Goal: Task Accomplishment & Management: Manage account settings

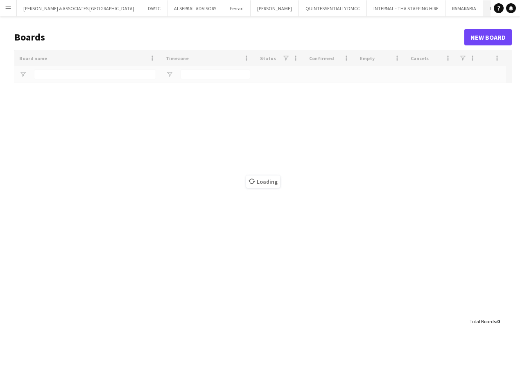
click at [483, 12] on button "HQWS Close" at bounding box center [496, 8] width 27 height 16
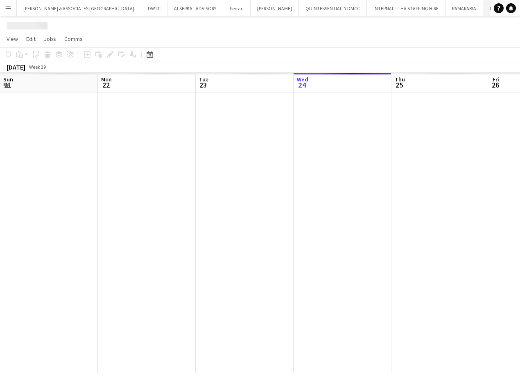
scroll to position [0, 196]
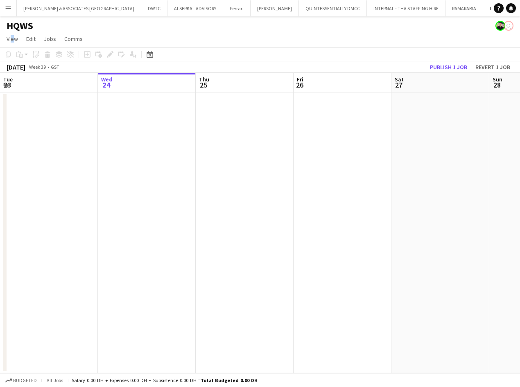
click at [10, 33] on app-page-menu "View Day view expanded Day view collapsed Month view Date picker Jump to [DATE]…" at bounding box center [260, 40] width 520 height 16
drag, startPoint x: 10, startPoint y: 33, endPoint x: 11, endPoint y: 40, distance: 7.0
click at [11, 40] on span "View" at bounding box center [12, 38] width 11 height 7
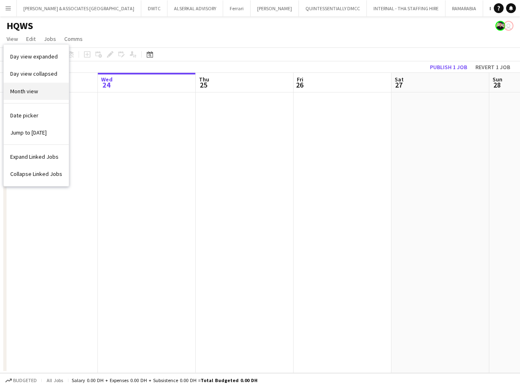
click at [33, 86] on link "Month view" at bounding box center [36, 91] width 65 height 17
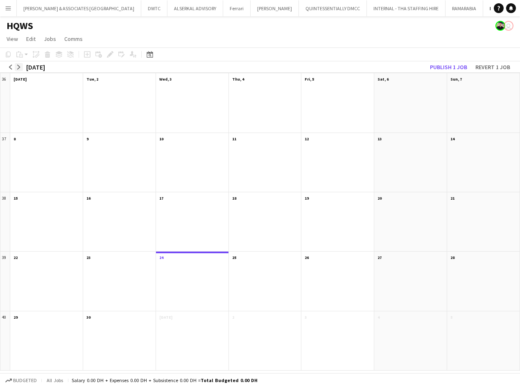
click at [18, 66] on app-icon "arrow-right" at bounding box center [18, 67] width 5 height 5
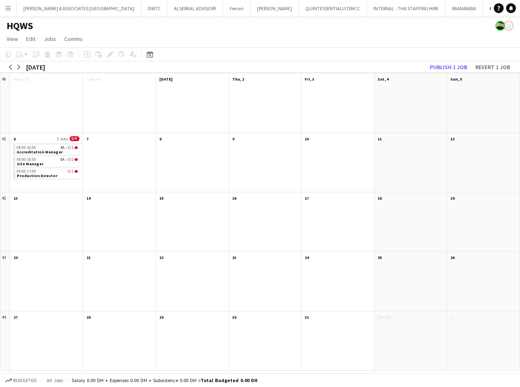
click at [40, 136] on app-month-view-date-header "6 3 Jobs 0/4" at bounding box center [46, 138] width 72 height 10
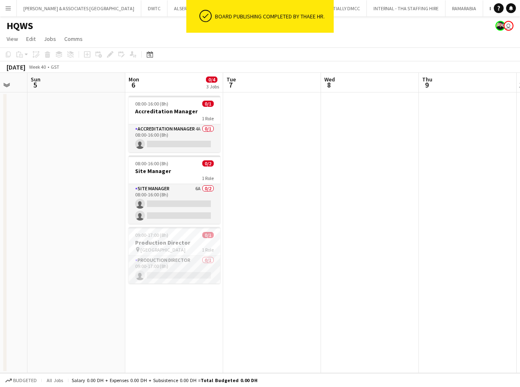
scroll to position [0, 168]
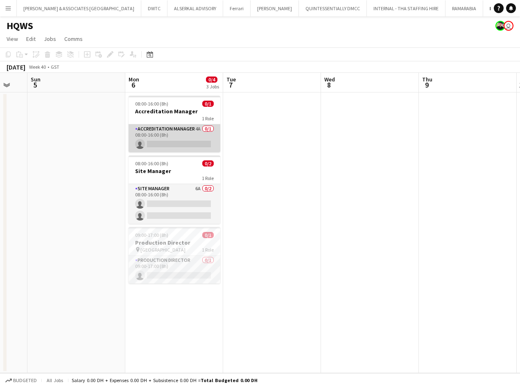
click at [163, 131] on app-card-role "Accreditation Manager 4A 0/1 08:00-16:00 (8h) single-neutral-actions" at bounding box center [175, 138] width 92 height 28
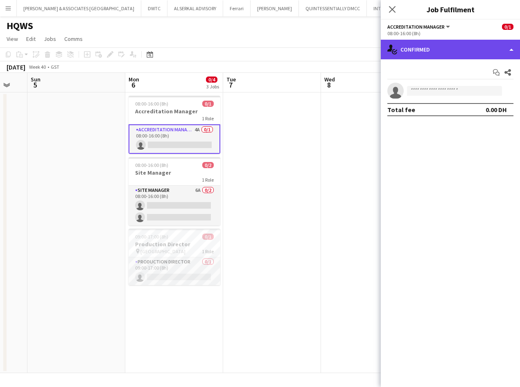
click at [428, 47] on div "single-neutral-actions-check-2 Confirmed" at bounding box center [450, 50] width 139 height 20
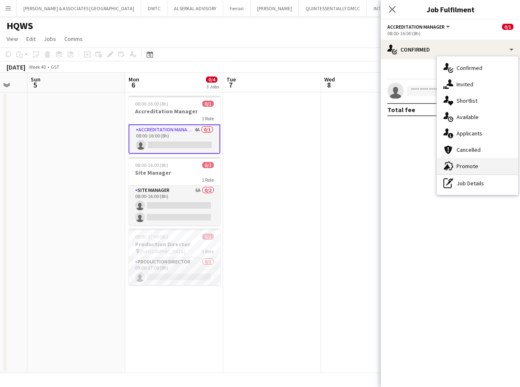
click at [473, 166] on span "Promote" at bounding box center [468, 166] width 22 height 7
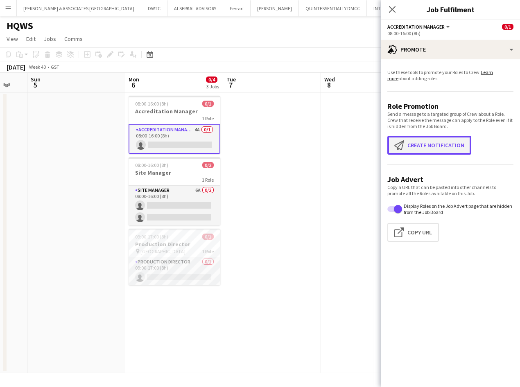
click at [452, 144] on button "Create notification Create notification" at bounding box center [429, 145] width 84 height 19
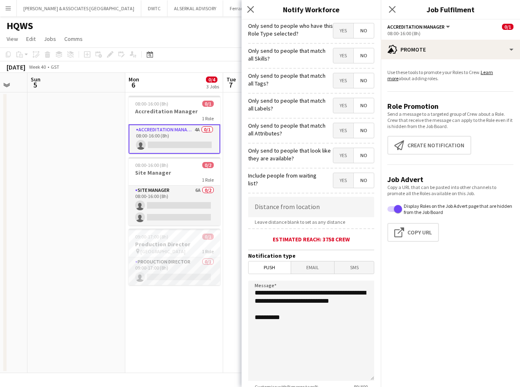
click at [343, 270] on span "SMS" at bounding box center [354, 268] width 39 height 12
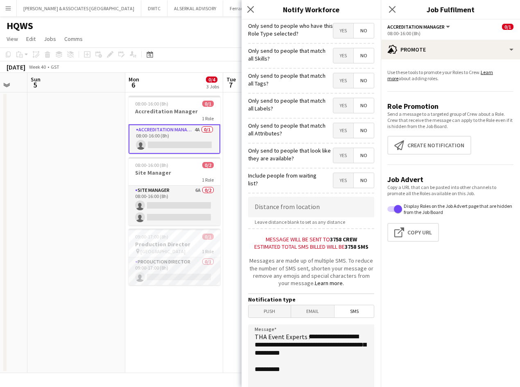
click at [339, 36] on span "Yes" at bounding box center [343, 30] width 20 height 15
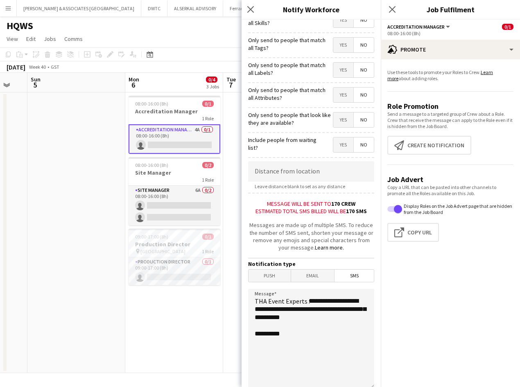
scroll to position [113, 0]
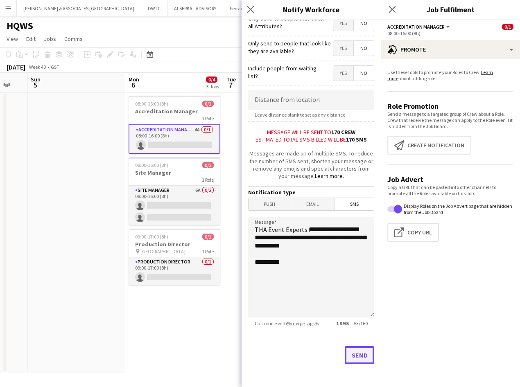
click at [351, 358] on button "Send" at bounding box center [359, 355] width 29 height 18
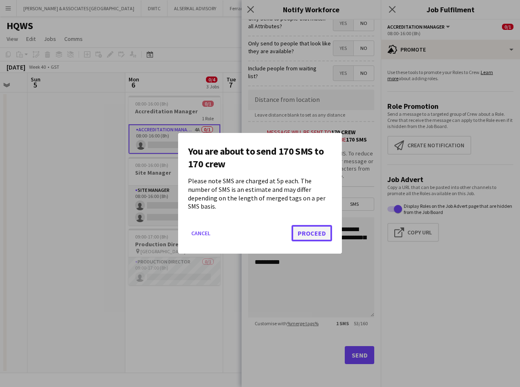
click at [307, 229] on button "Proceed" at bounding box center [312, 234] width 41 height 16
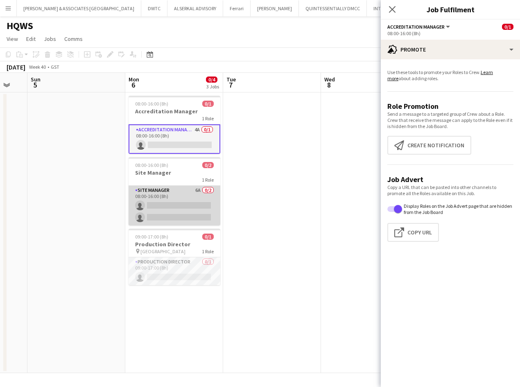
click at [170, 190] on app-card-role "Site Manager 6A 0/2 08:00-16:00 (8h) single-neutral-actions single-neutral-acti…" at bounding box center [175, 206] width 92 height 40
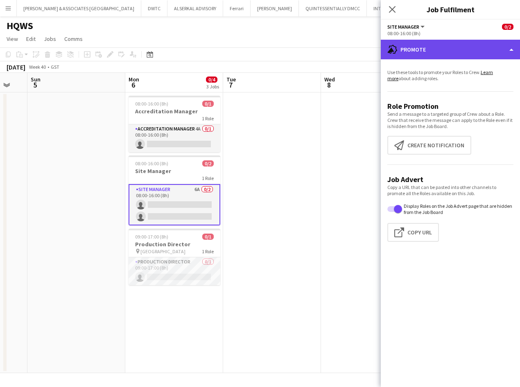
click at [470, 53] on div "advertising-megaphone Promote" at bounding box center [450, 50] width 139 height 20
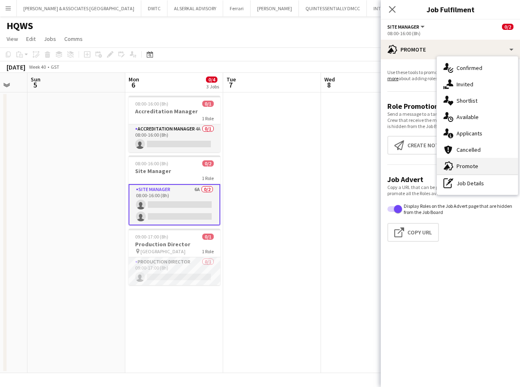
click at [478, 167] on div "advertising-megaphone Promote" at bounding box center [477, 166] width 81 height 16
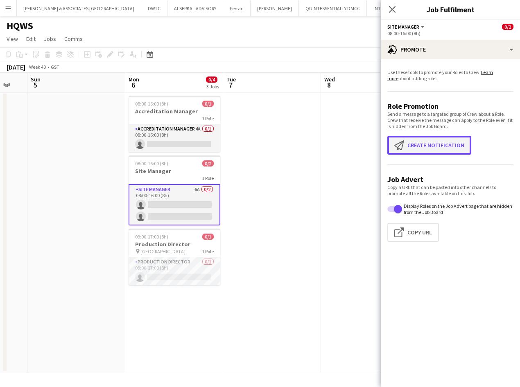
click at [418, 149] on button "Create notification Create notification" at bounding box center [429, 145] width 84 height 19
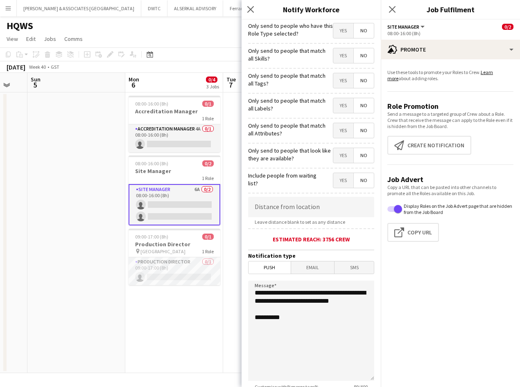
click at [335, 27] on span "Yes" at bounding box center [343, 30] width 20 height 15
click at [350, 266] on span "SMS" at bounding box center [354, 268] width 39 height 12
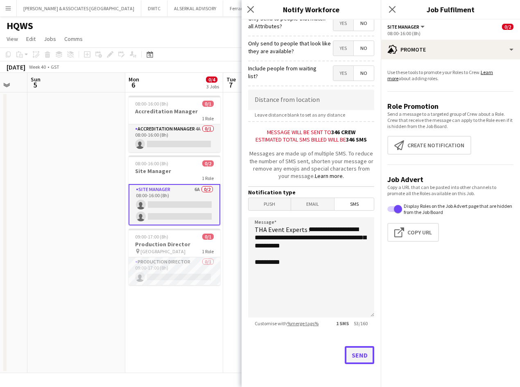
click at [352, 355] on button "Send" at bounding box center [359, 355] width 29 height 18
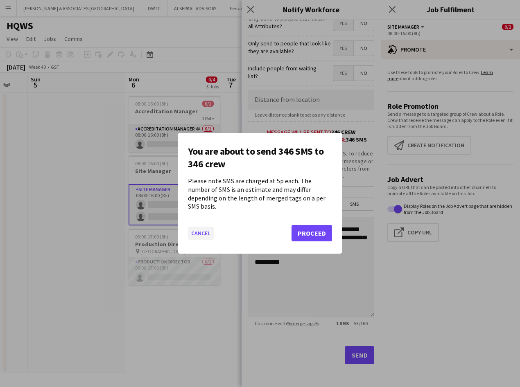
click at [199, 228] on button "Cancel" at bounding box center [201, 233] width 26 height 13
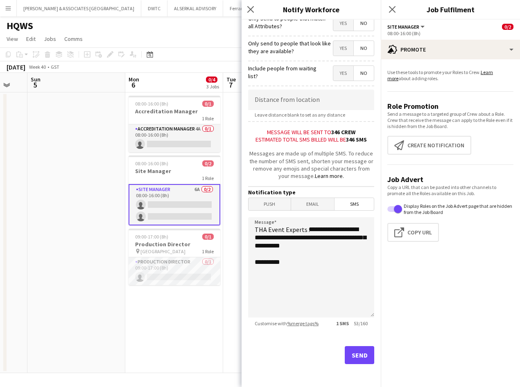
click at [325, 199] on span "Email" at bounding box center [312, 204] width 43 height 12
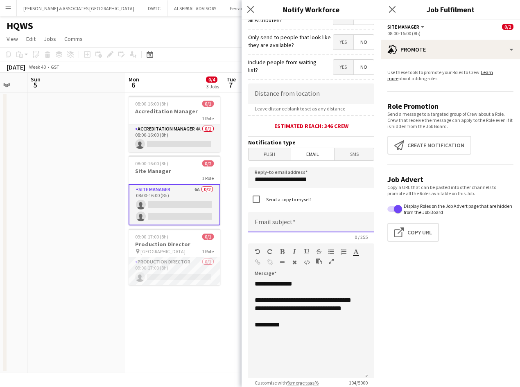
click at [297, 220] on input at bounding box center [311, 222] width 126 height 20
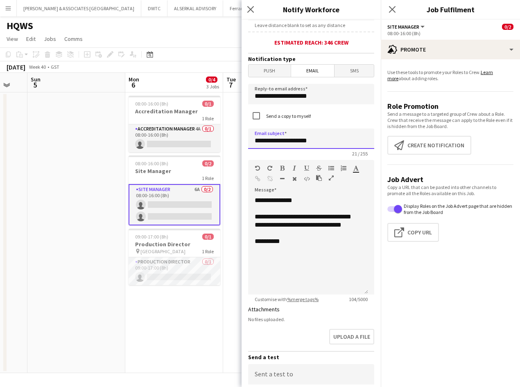
scroll to position [277, 0]
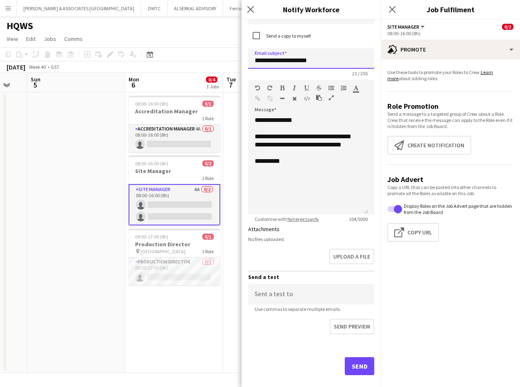
type input "**********"
click at [350, 366] on button "Send" at bounding box center [359, 366] width 29 height 18
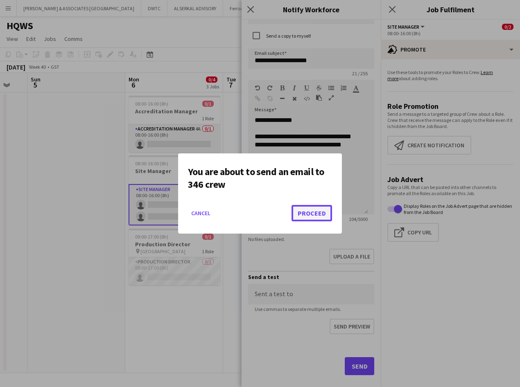
click at [300, 216] on button "Proceed" at bounding box center [312, 213] width 41 height 16
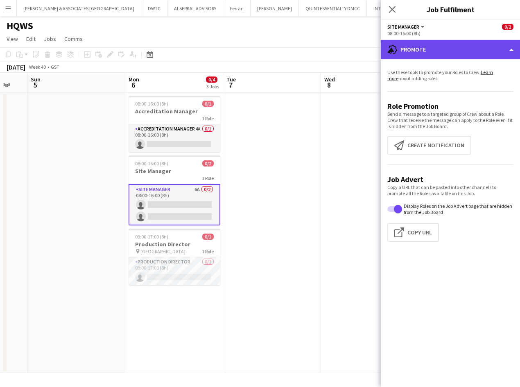
click at [489, 55] on div "advertising-megaphone Promote" at bounding box center [450, 50] width 139 height 20
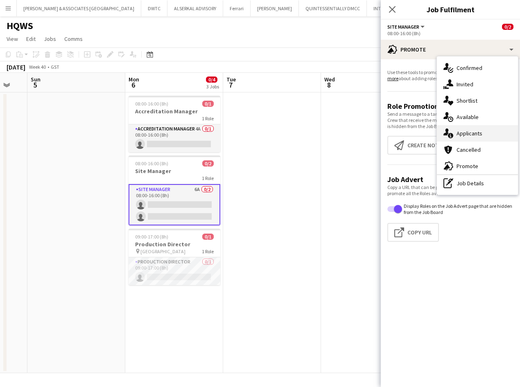
click at [483, 132] on div "single-neutral-actions-information Applicants" at bounding box center [477, 133] width 81 height 16
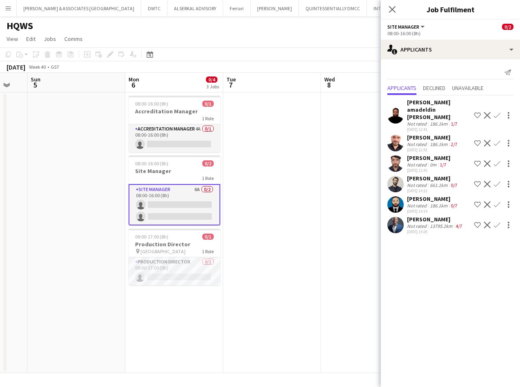
click at [421, 104] on div "[PERSON_NAME] amadeldin [PERSON_NAME]" at bounding box center [439, 110] width 64 height 22
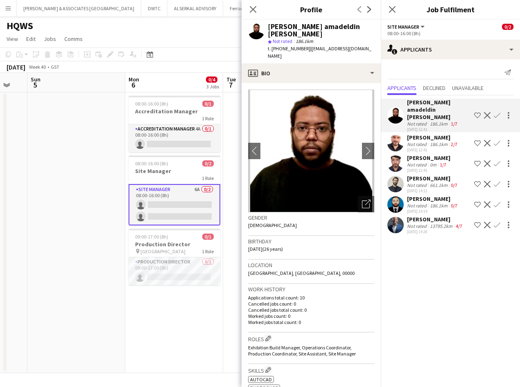
click at [423, 134] on div "[PERSON_NAME]" at bounding box center [433, 137] width 52 height 7
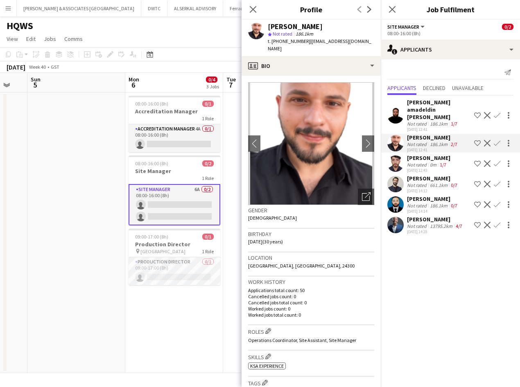
click at [436, 154] on div "[PERSON_NAME]" at bounding box center [428, 157] width 43 height 7
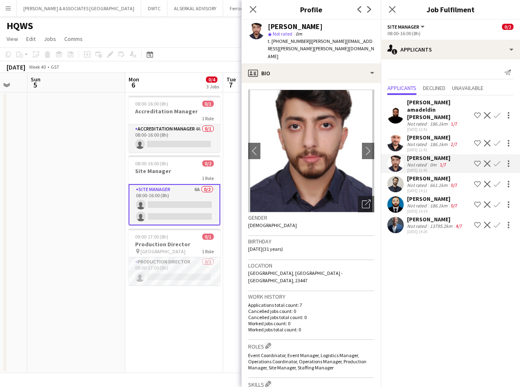
click at [438, 175] on div "[PERSON_NAME]" at bounding box center [433, 178] width 52 height 7
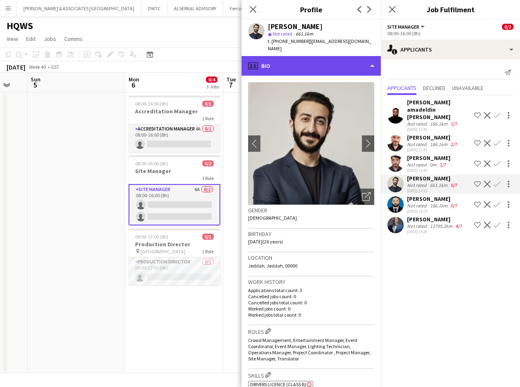
click at [336, 56] on div "profile Bio" at bounding box center [311, 66] width 139 height 20
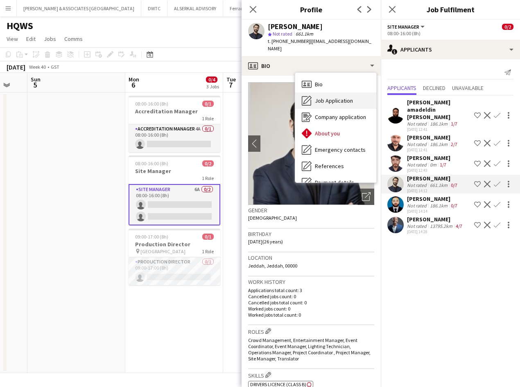
click at [344, 97] on span "Job Application" at bounding box center [334, 100] width 38 height 7
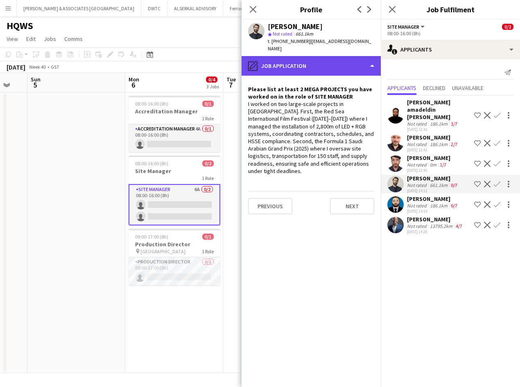
click at [366, 56] on div "pencil4 Job Application" at bounding box center [311, 66] width 139 height 20
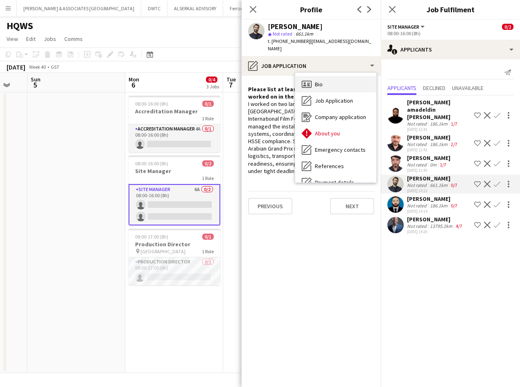
click at [341, 77] on div "Bio Bio" at bounding box center [335, 84] width 81 height 16
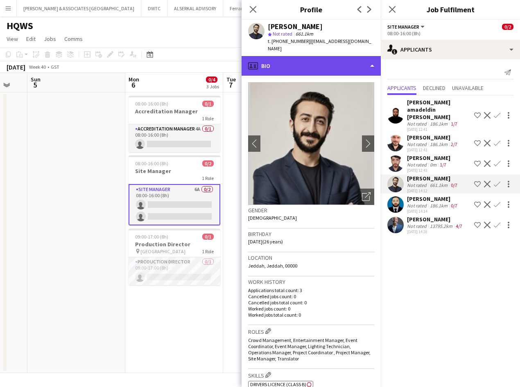
click at [338, 60] on div "profile Bio" at bounding box center [311, 66] width 139 height 20
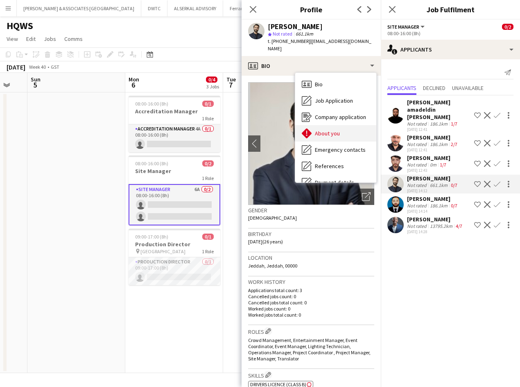
click at [339, 125] on div "About you About you" at bounding box center [335, 133] width 81 height 16
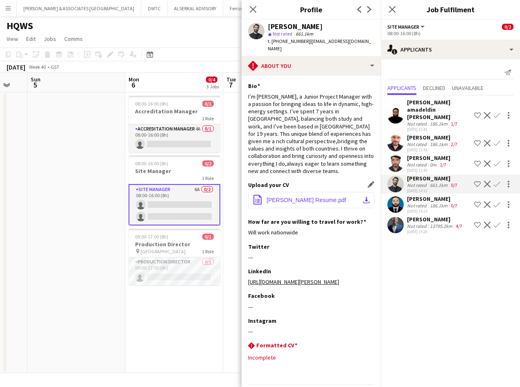
click at [301, 197] on span "[PERSON_NAME] Resume.pdf" at bounding box center [307, 200] width 80 height 7
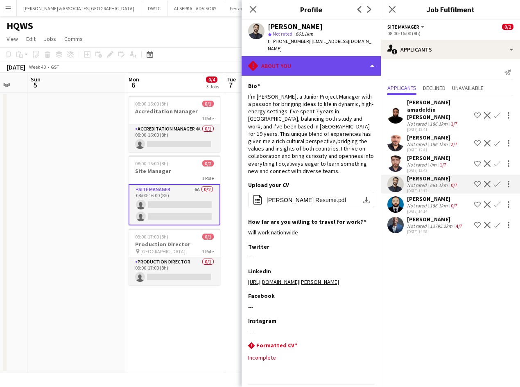
click at [315, 58] on div "rhombus-alert About you" at bounding box center [311, 66] width 139 height 20
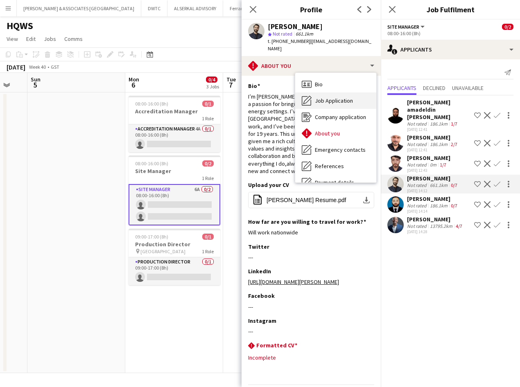
click at [349, 97] on span "Job Application" at bounding box center [334, 100] width 38 height 7
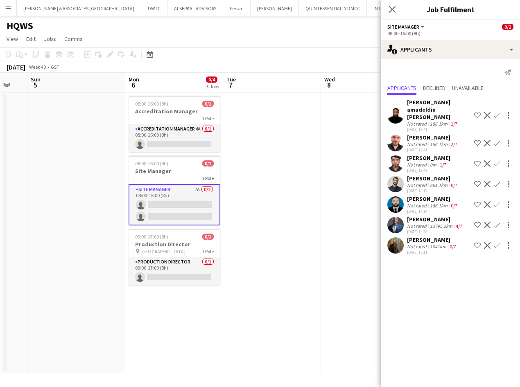
click at [425, 236] on div "[PERSON_NAME]" at bounding box center [432, 239] width 51 height 7
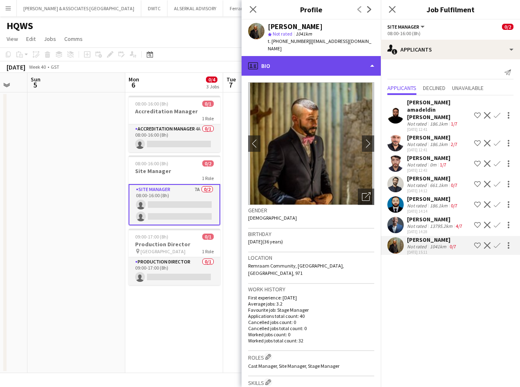
click at [326, 58] on div "profile Bio" at bounding box center [311, 66] width 139 height 20
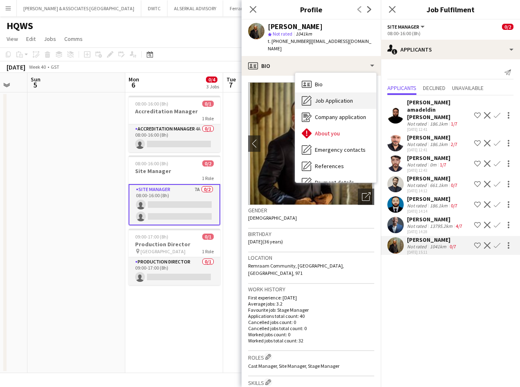
click at [320, 97] on span "Job Application" at bounding box center [334, 100] width 38 height 7
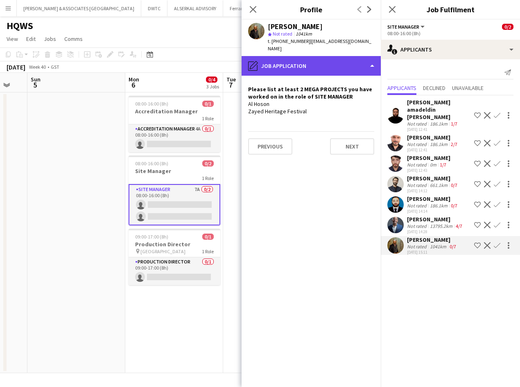
click at [328, 61] on div "pencil4 Job Application" at bounding box center [311, 66] width 139 height 20
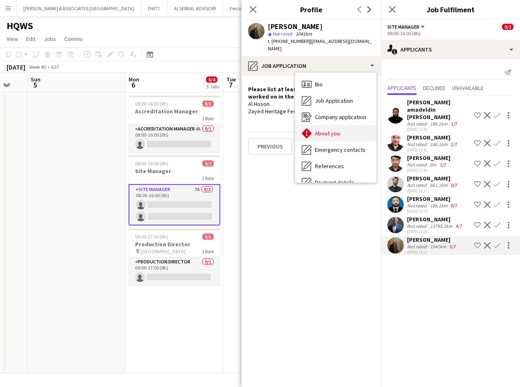
click at [324, 130] on span "About you" at bounding box center [327, 133] width 25 height 7
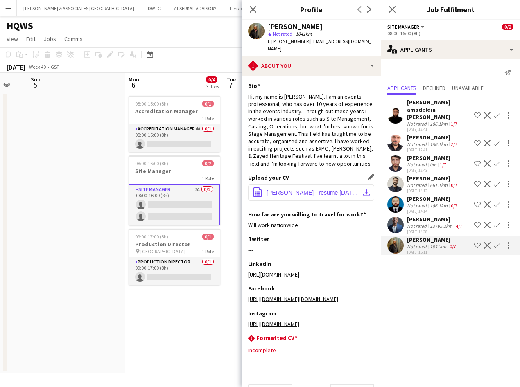
click at [305, 193] on span "[PERSON_NAME] - resume [DATE].pdf" at bounding box center [313, 193] width 93 height 7
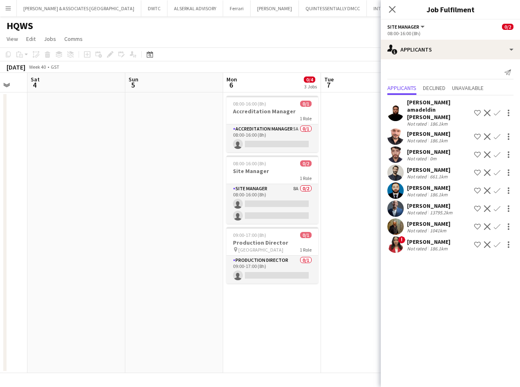
scroll to position [0, 168]
click at [485, 206] on app-icon "Decline" at bounding box center [487, 209] width 7 height 7
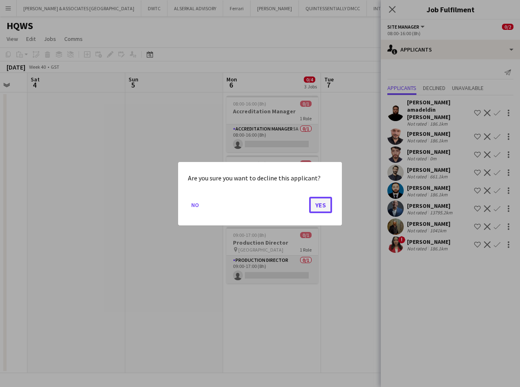
click at [330, 210] on button "Yes" at bounding box center [320, 205] width 23 height 16
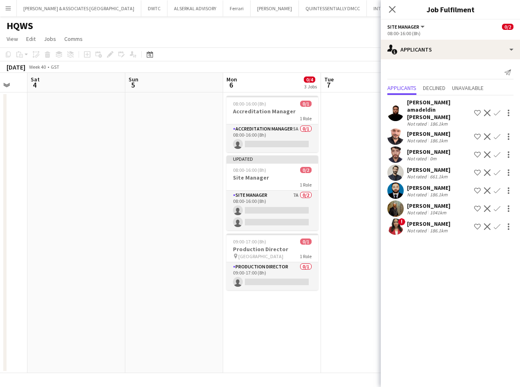
click at [487, 206] on app-icon "Decline" at bounding box center [487, 209] width 7 height 7
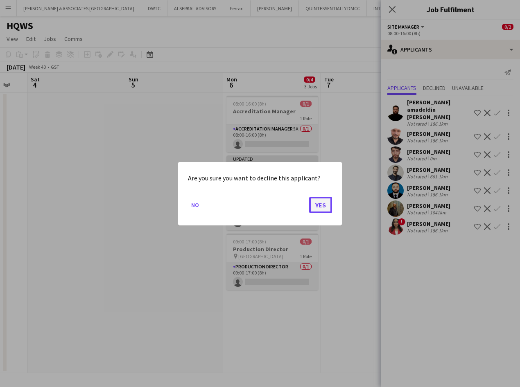
click at [316, 201] on button "Yes" at bounding box center [320, 205] width 23 height 16
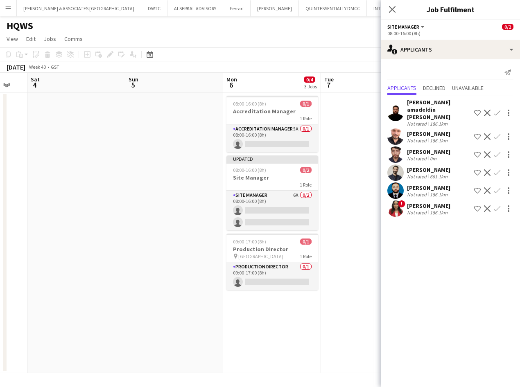
click at [430, 210] on div "186.1km" at bounding box center [438, 213] width 21 height 6
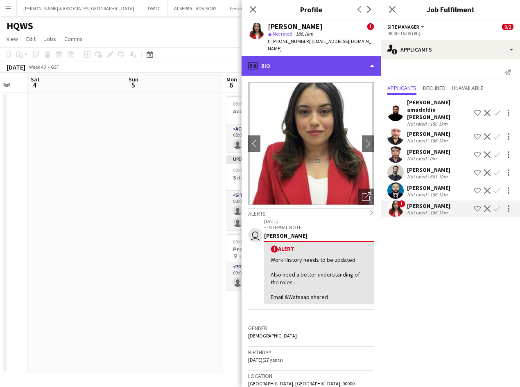
click at [340, 59] on div "profile Bio" at bounding box center [311, 66] width 139 height 20
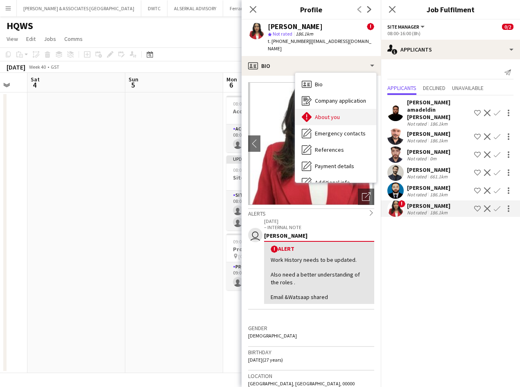
click at [348, 112] on div "About you About you" at bounding box center [335, 117] width 81 height 16
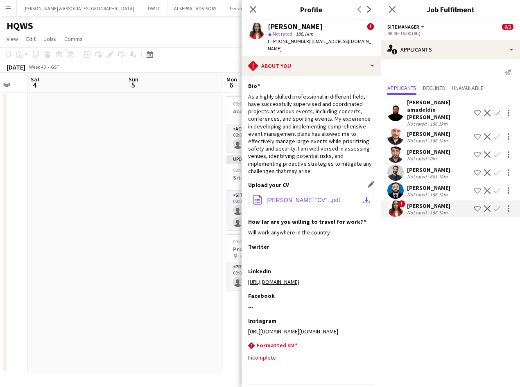
click at [313, 198] on button "office-file-sheet [PERSON_NAME] "CV"...pdf download-bottom" at bounding box center [311, 200] width 126 height 16
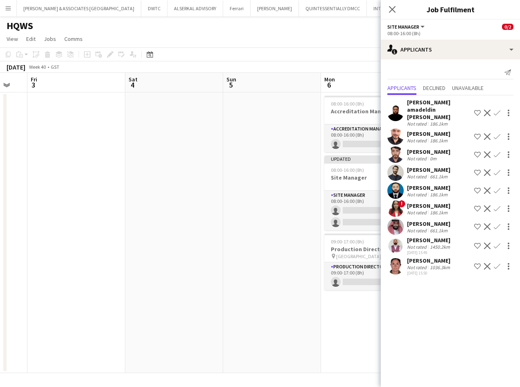
click at [406, 104] on div "[PERSON_NAME] amadeldin [PERSON_NAME] Not rated 186.1km Shortlist crew Decline …" at bounding box center [450, 113] width 139 height 28
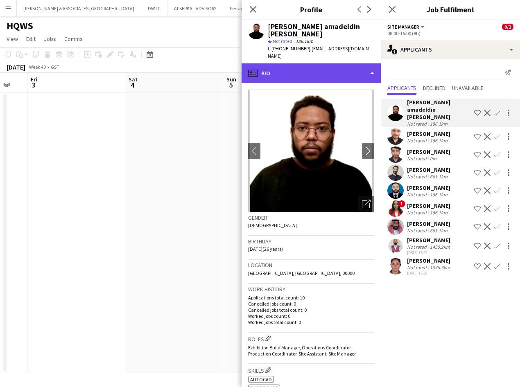
click at [316, 63] on div "profile Bio" at bounding box center [311, 73] width 139 height 20
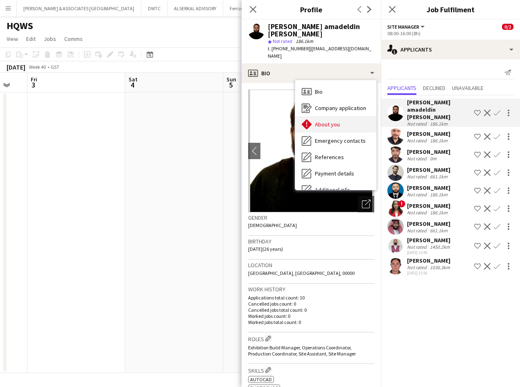
click at [335, 121] on div "About you About you" at bounding box center [335, 124] width 81 height 16
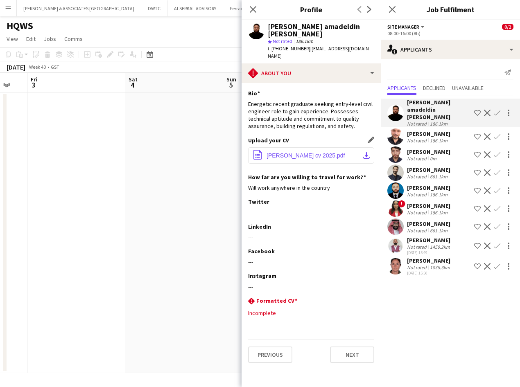
click at [335, 152] on span "[PERSON_NAME] cv 2025.pdf" at bounding box center [306, 155] width 78 height 7
click at [422, 148] on div "[PERSON_NAME]" at bounding box center [428, 151] width 43 height 7
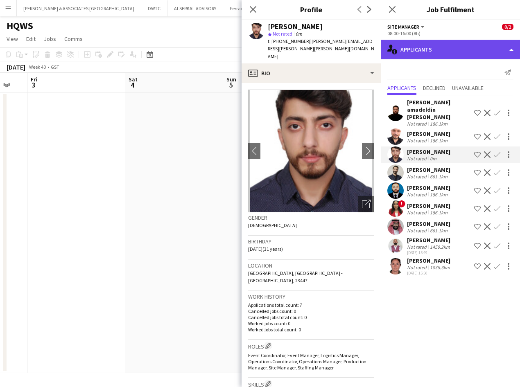
click at [459, 50] on div "single-neutral-actions-information Applicants" at bounding box center [450, 50] width 139 height 20
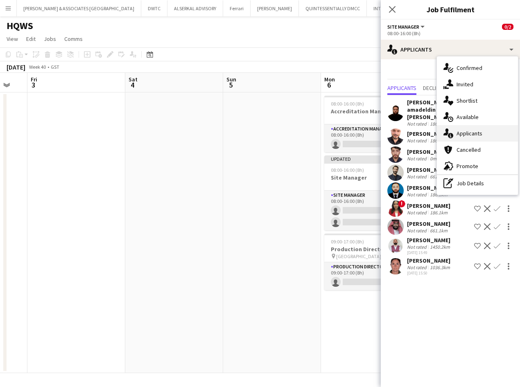
click at [465, 136] on span "Applicants" at bounding box center [470, 133] width 26 height 7
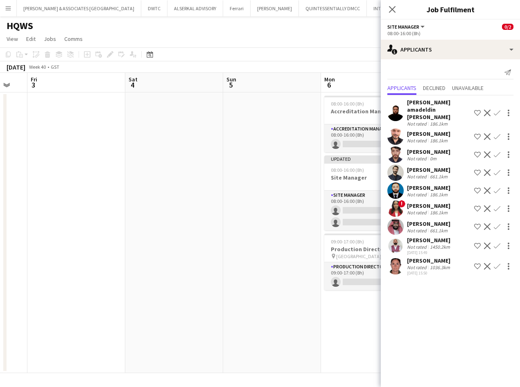
click at [432, 166] on div "[PERSON_NAME]" at bounding box center [428, 169] width 43 height 7
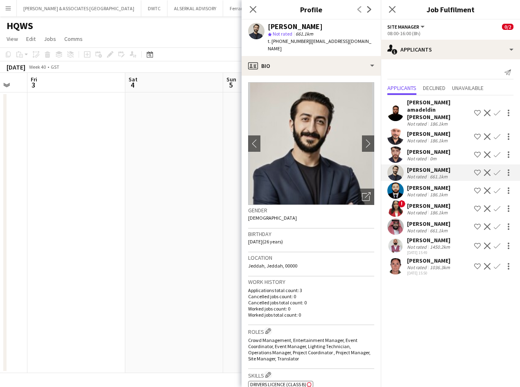
click at [3, 9] on button "Menu" at bounding box center [8, 8] width 16 height 16
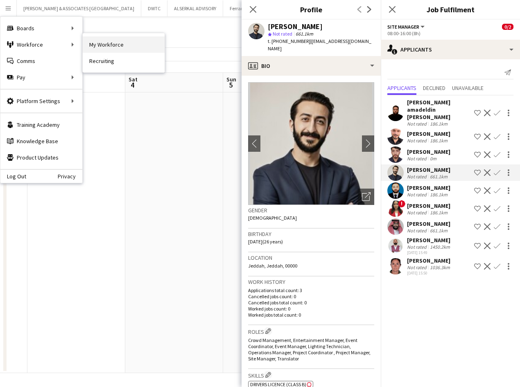
click at [125, 44] on link "My Workforce" at bounding box center [124, 44] width 82 height 16
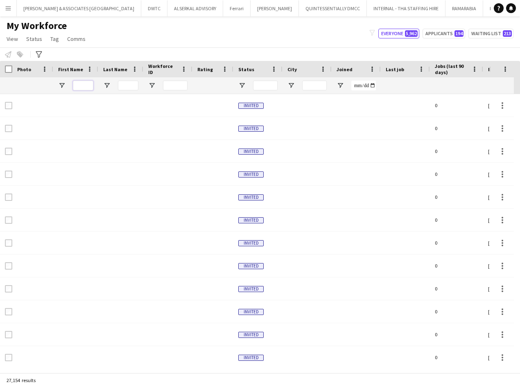
click at [84, 87] on input "First Name Filter Input" at bounding box center [83, 86] width 20 height 10
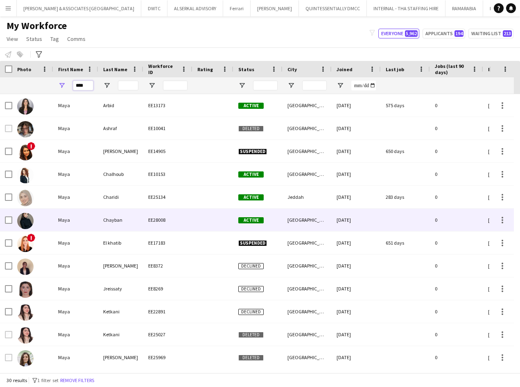
type input "****"
click at [89, 229] on div "Maya" at bounding box center [75, 220] width 45 height 23
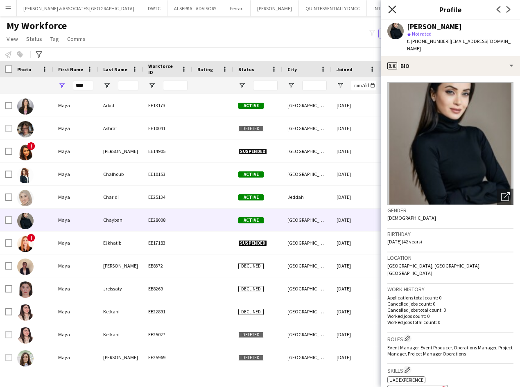
click at [390, 10] on icon "Close pop-in" at bounding box center [392, 9] width 8 height 8
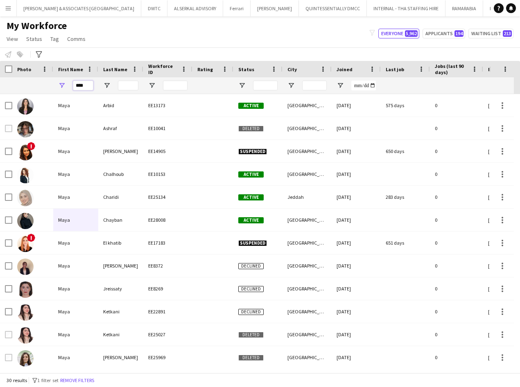
drag, startPoint x: 89, startPoint y: 85, endPoint x: 68, endPoint y: 90, distance: 21.7
click at [68, 90] on div "****" at bounding box center [75, 85] width 45 height 16
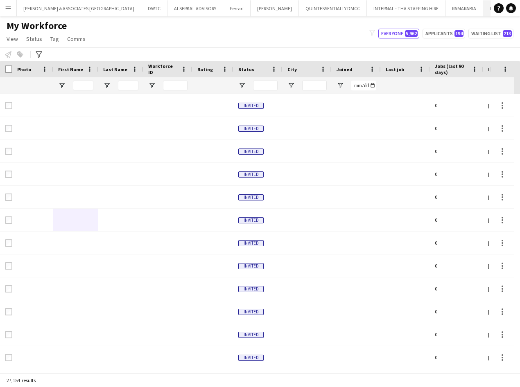
click at [483, 8] on button "HQWS Close" at bounding box center [496, 8] width 27 height 16
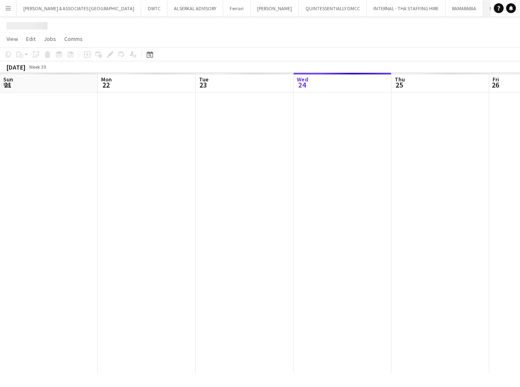
scroll to position [0, 196]
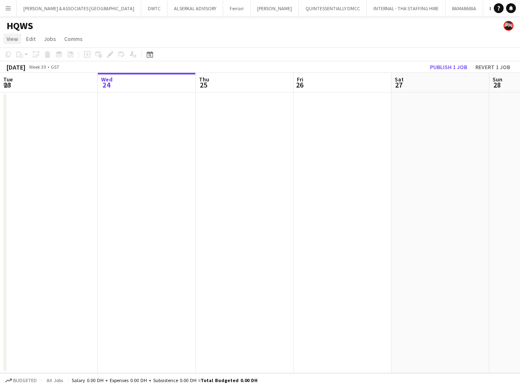
click at [9, 36] on span "View" at bounding box center [12, 38] width 11 height 7
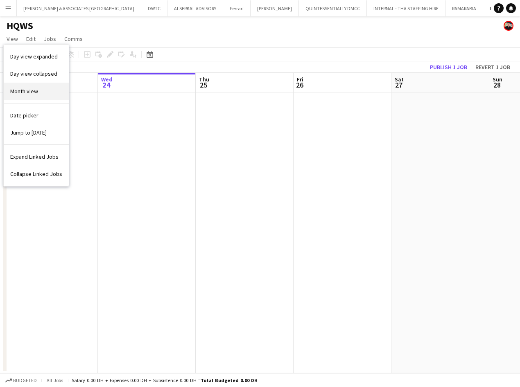
click at [38, 96] on link "Month view" at bounding box center [36, 91] width 65 height 17
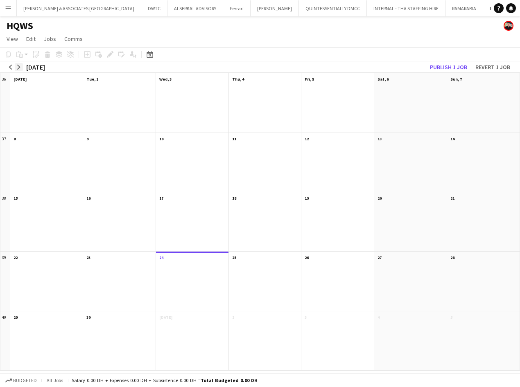
click at [18, 65] on app-icon "arrow-right" at bounding box center [18, 67] width 5 height 5
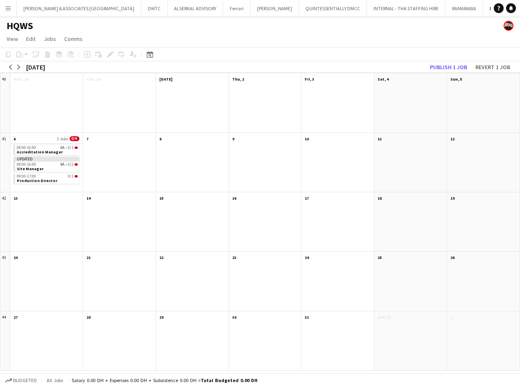
click at [35, 138] on app-month-view-date-header "6 3 Jobs 0/4" at bounding box center [46, 138] width 72 height 10
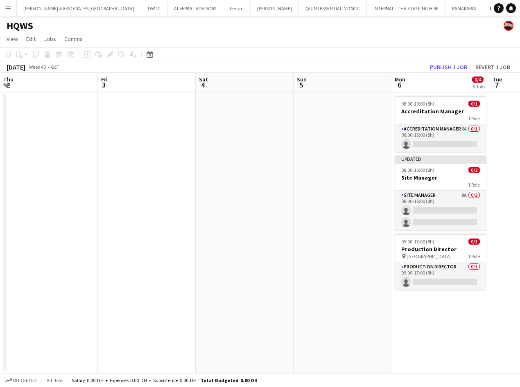
scroll to position [0, 282]
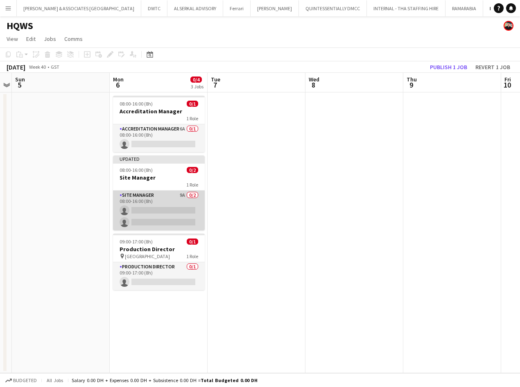
click at [146, 192] on app-card-role "Site Manager 9A 0/2 08:00-16:00 (8h) single-neutral-actions single-neutral-acti…" at bounding box center [159, 211] width 92 height 40
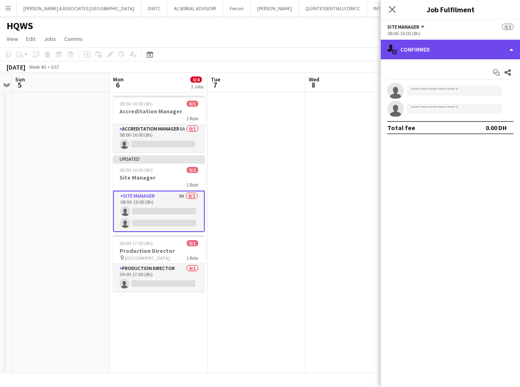
click at [460, 49] on div "single-neutral-actions-check-2 Confirmed" at bounding box center [450, 50] width 139 height 20
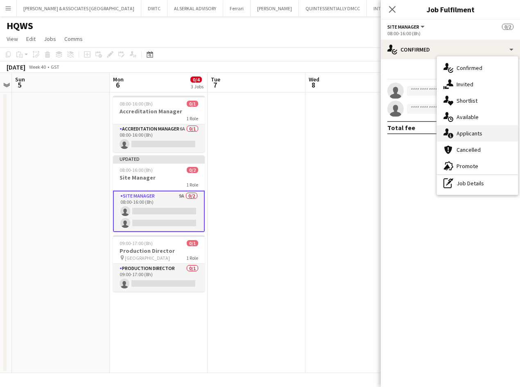
click at [483, 129] on div "single-neutral-actions-information Applicants" at bounding box center [477, 133] width 81 height 16
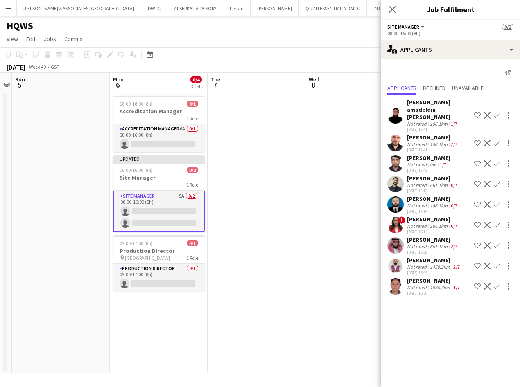
click at [427, 175] on div "[PERSON_NAME]" at bounding box center [433, 178] width 52 height 7
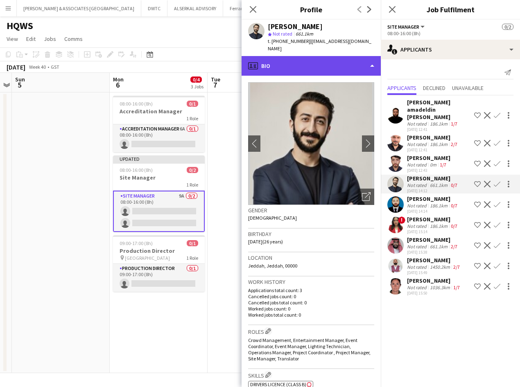
click at [308, 57] on div "profile Bio" at bounding box center [311, 66] width 139 height 20
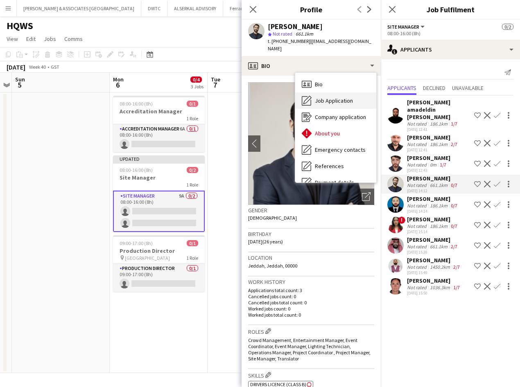
click at [330, 97] on span "Job Application" at bounding box center [334, 100] width 38 height 7
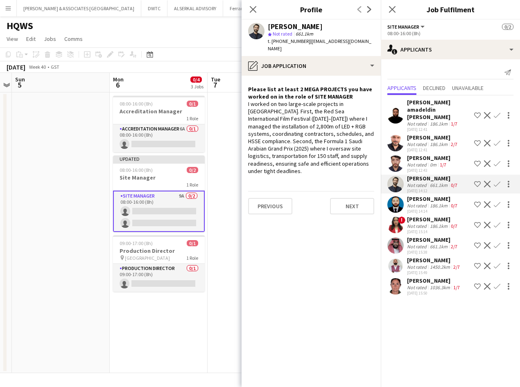
click at [488, 181] on app-icon "Decline" at bounding box center [487, 184] width 7 height 7
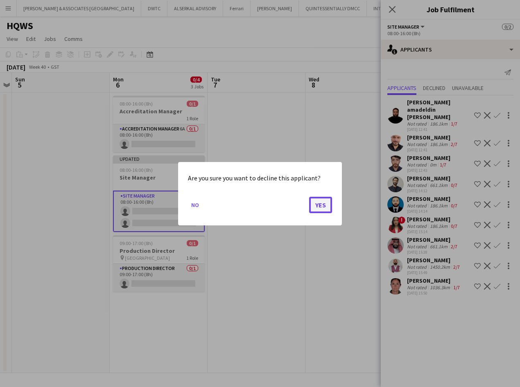
click at [319, 204] on button "Yes" at bounding box center [320, 205] width 23 height 16
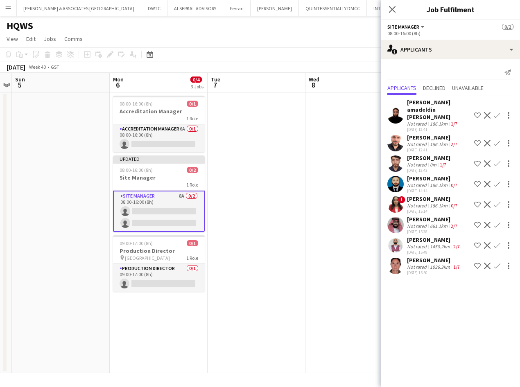
click at [427, 175] on div "[PERSON_NAME]" at bounding box center [433, 178] width 52 height 7
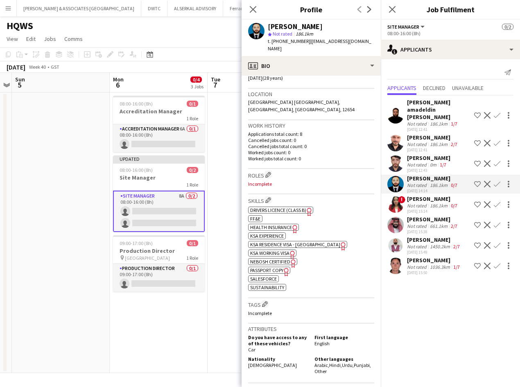
scroll to position [0, 0]
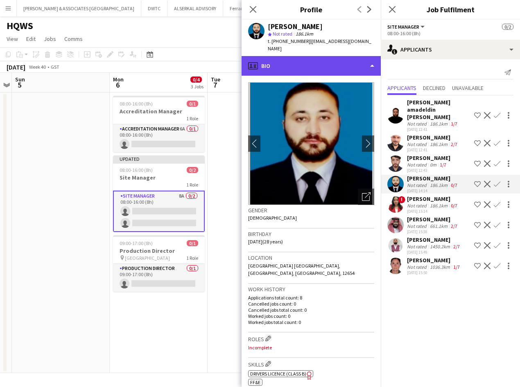
click at [324, 63] on div "profile Bio" at bounding box center [311, 66] width 139 height 20
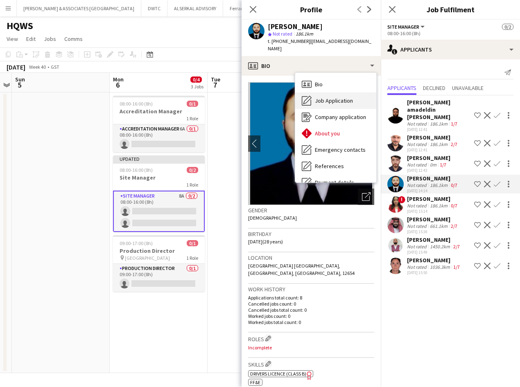
click at [339, 97] on span "Job Application" at bounding box center [334, 100] width 38 height 7
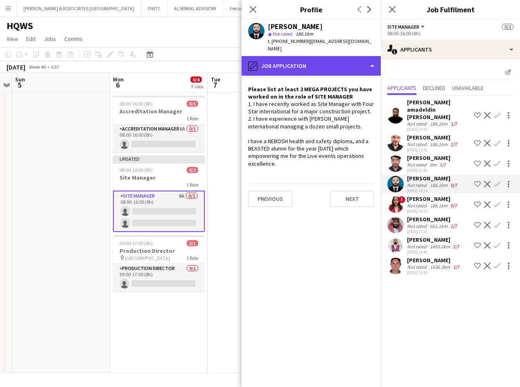
click at [307, 56] on div "pencil4 Job Application" at bounding box center [311, 66] width 139 height 20
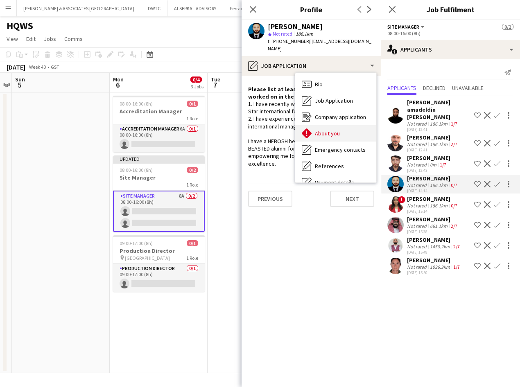
click at [334, 130] on span "About you" at bounding box center [327, 133] width 25 height 7
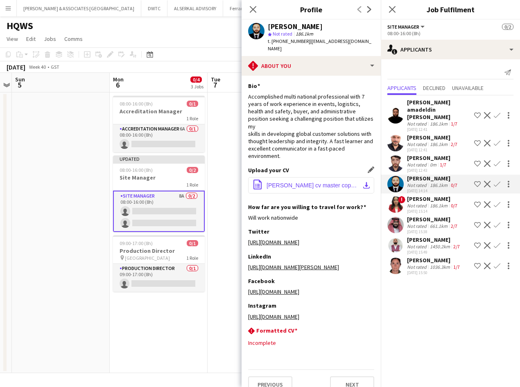
click at [317, 180] on button "office-file-sheet [PERSON_NAME] cv master copy.pdf download-bottom" at bounding box center [311, 185] width 126 height 16
click at [487, 181] on app-icon "Decline" at bounding box center [487, 184] width 7 height 7
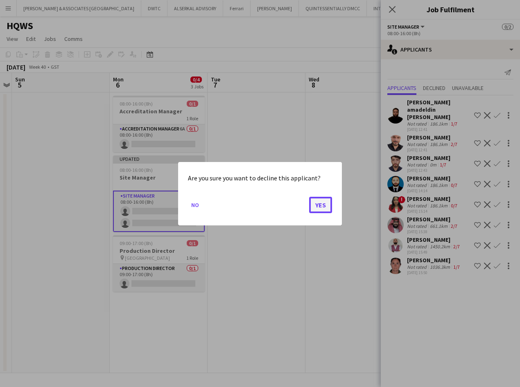
click at [323, 198] on button "Yes" at bounding box center [320, 205] width 23 height 16
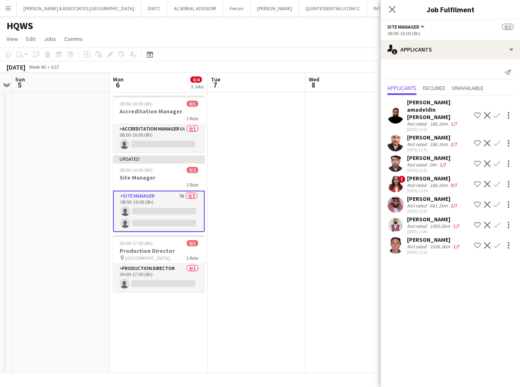
click at [432, 195] on div "[PERSON_NAME]" at bounding box center [433, 198] width 52 height 7
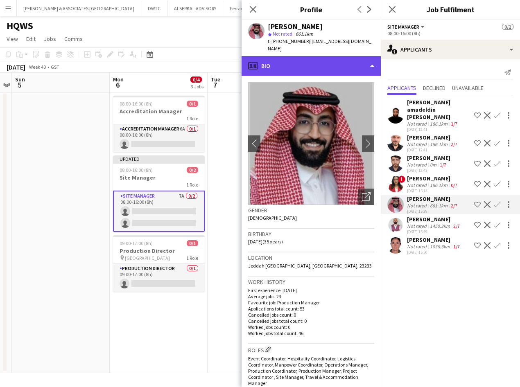
click at [288, 56] on div "profile Bio" at bounding box center [311, 66] width 139 height 20
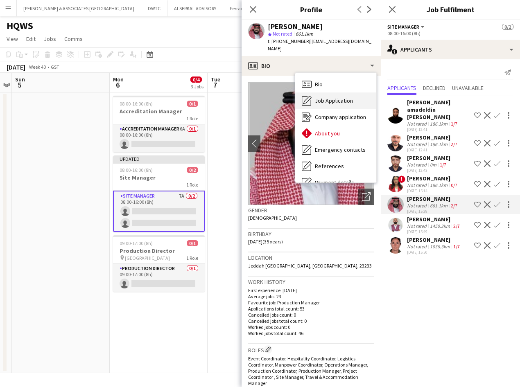
click at [315, 97] on span "Job Application" at bounding box center [334, 100] width 38 height 7
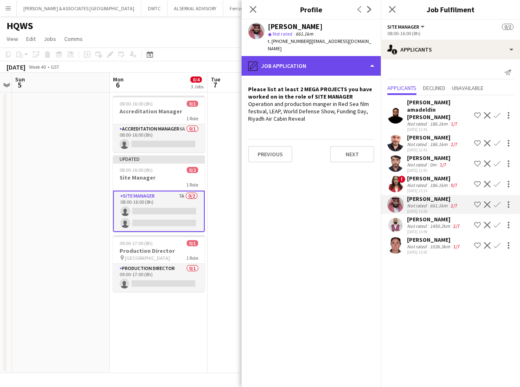
click at [304, 60] on div "pencil4 Job Application" at bounding box center [311, 66] width 139 height 20
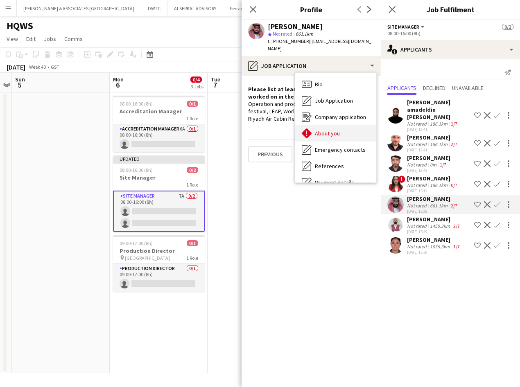
click at [326, 130] on span "About you" at bounding box center [327, 133] width 25 height 7
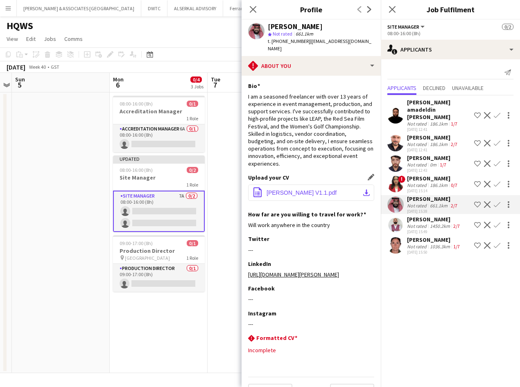
click at [316, 190] on span "[PERSON_NAME] V1.1.pdf" at bounding box center [302, 193] width 70 height 7
click at [488, 201] on app-icon "Decline" at bounding box center [487, 204] width 7 height 7
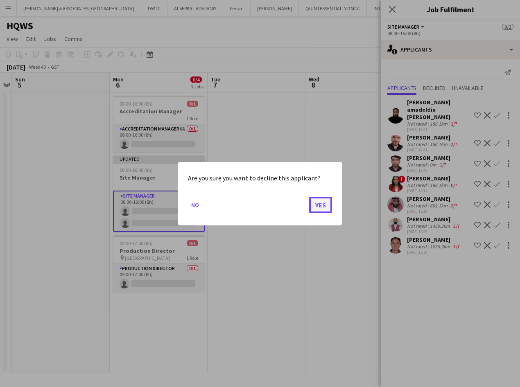
click at [331, 206] on button "Yes" at bounding box center [320, 205] width 23 height 16
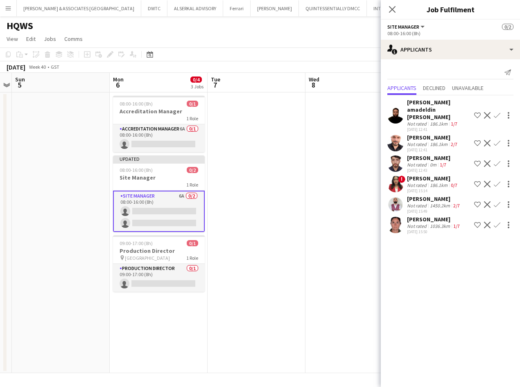
click at [428, 203] on div "1450.2km" at bounding box center [439, 206] width 23 height 6
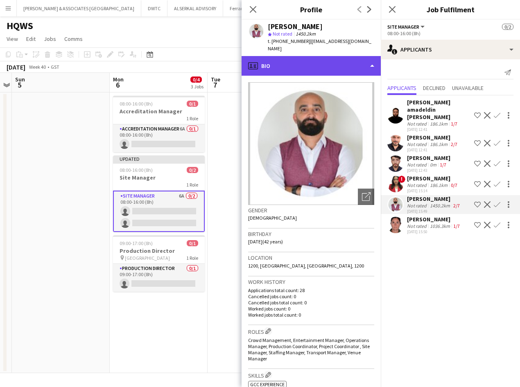
click at [334, 57] on div "profile Bio" at bounding box center [311, 66] width 139 height 20
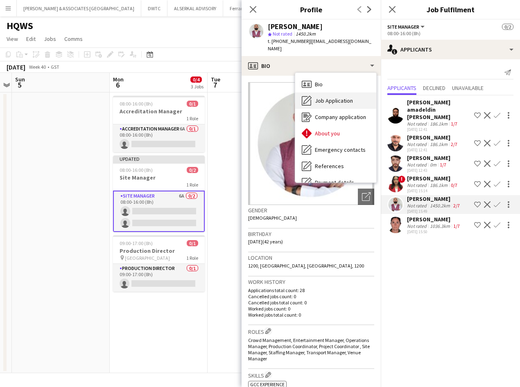
click at [339, 93] on div "Job Application Job Application" at bounding box center [335, 101] width 81 height 16
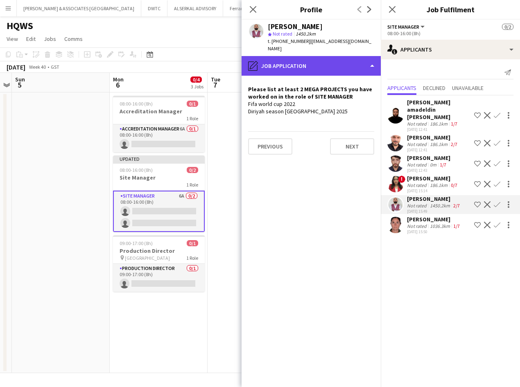
click at [350, 65] on div "pencil4 Job Application" at bounding box center [311, 66] width 139 height 20
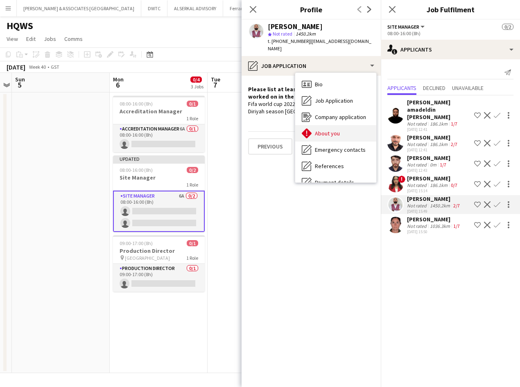
click at [352, 129] on div "About you About you" at bounding box center [335, 133] width 81 height 16
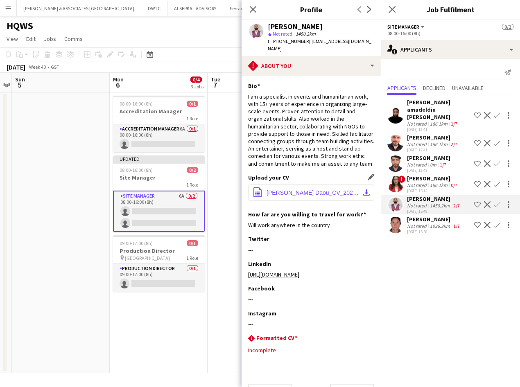
click at [306, 190] on span "[PERSON_NAME] Daou_CV_2024.pdf" at bounding box center [313, 193] width 93 height 7
click at [486, 201] on app-icon "Decline" at bounding box center [487, 204] width 7 height 7
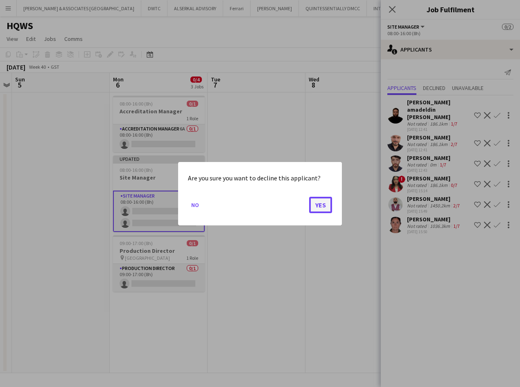
click at [327, 204] on button "Yes" at bounding box center [320, 205] width 23 height 16
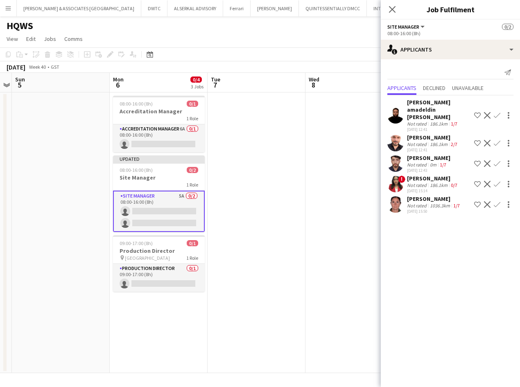
click at [433, 195] on div "[PERSON_NAME]" at bounding box center [434, 198] width 54 height 7
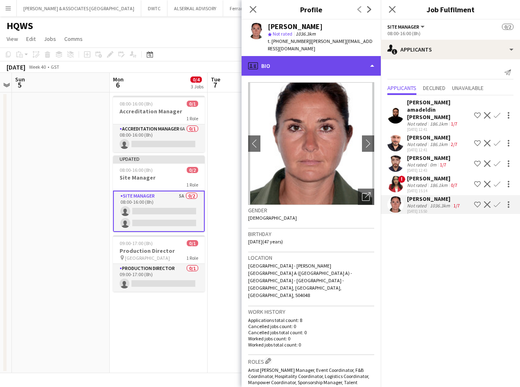
click at [319, 57] on div "profile Bio" at bounding box center [311, 66] width 139 height 20
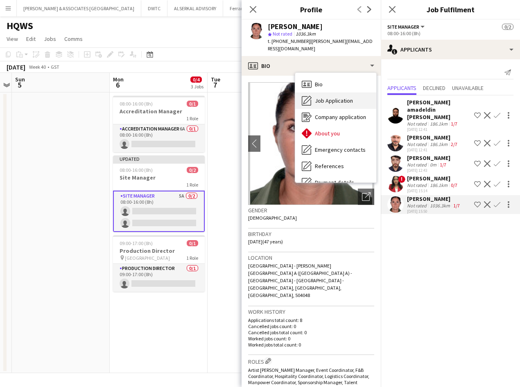
click at [341, 97] on span "Job Application" at bounding box center [334, 100] width 38 height 7
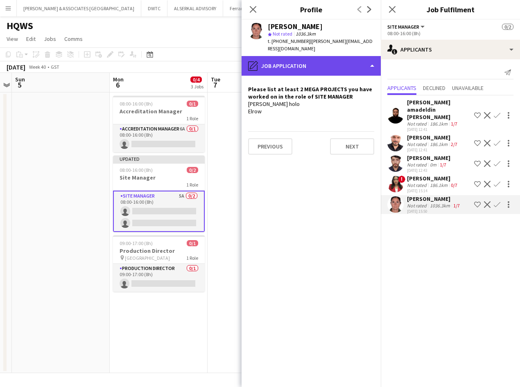
click at [283, 56] on div "pencil4 Job Application" at bounding box center [311, 66] width 139 height 20
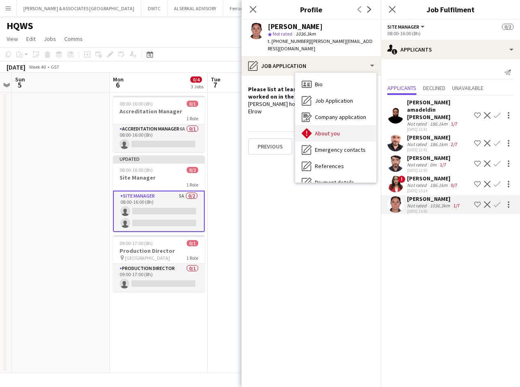
click at [330, 130] on span "About you" at bounding box center [327, 133] width 25 height 7
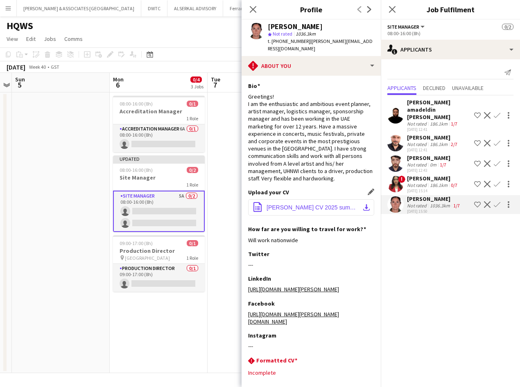
click at [335, 199] on button "office-file-sheet [PERSON_NAME] CV 2025 summer.pdf download-bottom" at bounding box center [311, 207] width 126 height 16
click at [488, 201] on app-icon "Decline" at bounding box center [487, 204] width 7 height 7
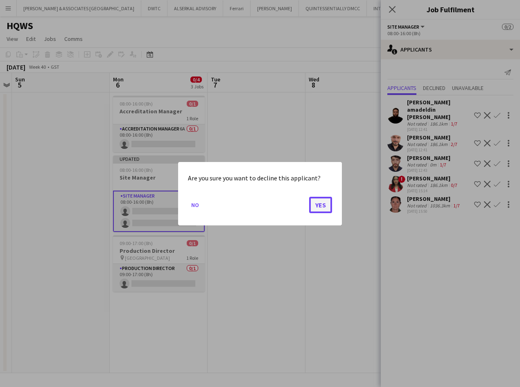
click at [313, 203] on button "Yes" at bounding box center [320, 205] width 23 height 16
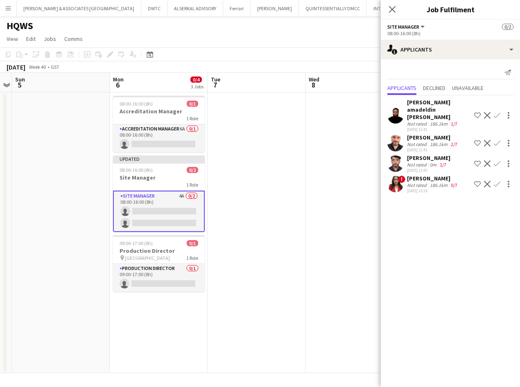
click at [449, 154] on div "[PERSON_NAME]" at bounding box center [428, 157] width 43 height 7
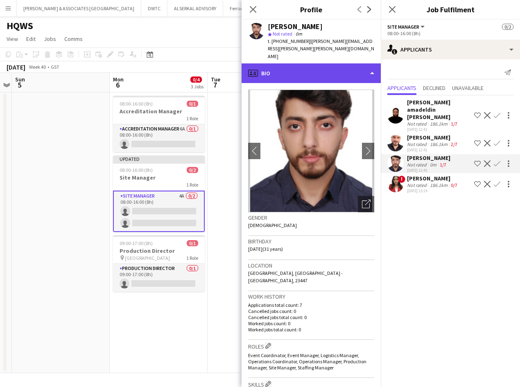
click at [305, 63] on div "profile Bio" at bounding box center [311, 73] width 139 height 20
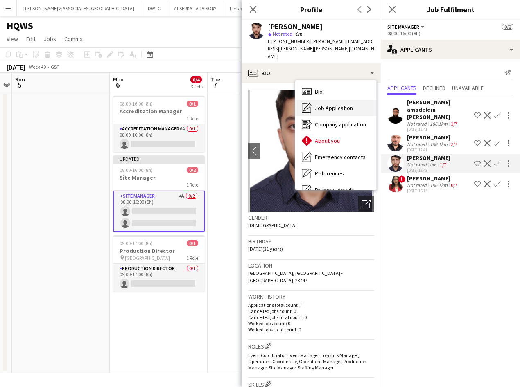
click at [327, 105] on div "Job Application Job Application" at bounding box center [335, 108] width 81 height 16
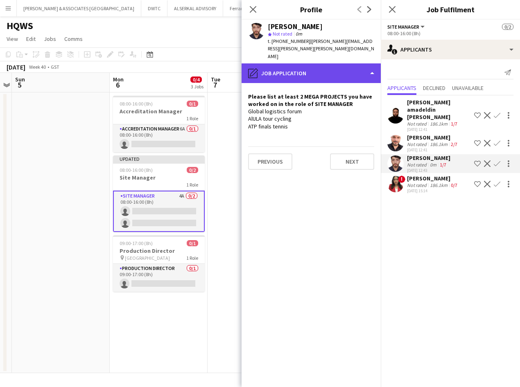
click at [281, 64] on div "pencil4 Job Application" at bounding box center [311, 73] width 139 height 20
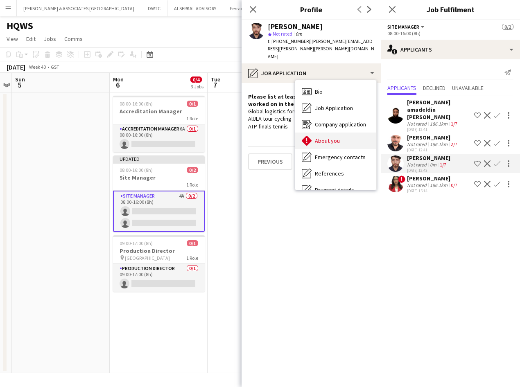
click at [317, 137] on span "About you" at bounding box center [327, 140] width 25 height 7
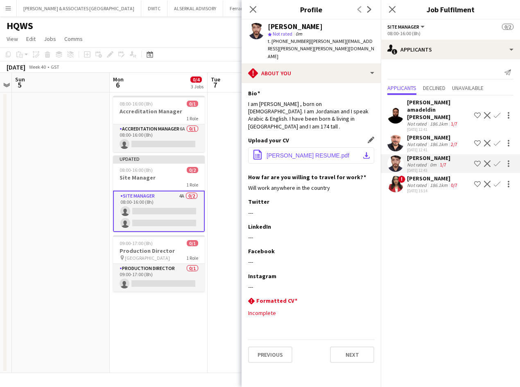
click at [317, 147] on button "office-file-sheet [PERSON_NAME].pdf download-bottom" at bounding box center [311, 155] width 126 height 16
click at [486, 161] on app-icon "Decline" at bounding box center [487, 164] width 7 height 7
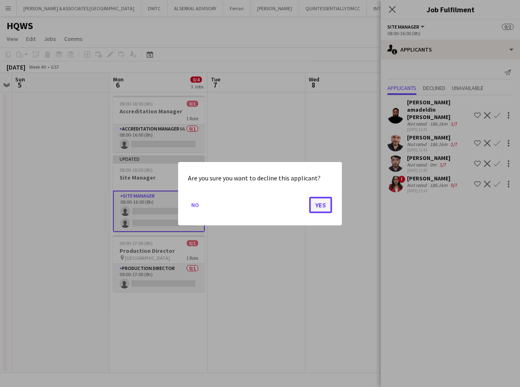
click at [314, 204] on button "Yes" at bounding box center [320, 205] width 23 height 16
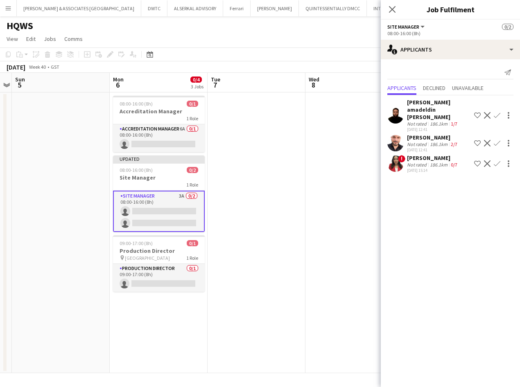
click at [435, 108] on div "[PERSON_NAME] amadeldin [PERSON_NAME]" at bounding box center [439, 110] width 64 height 22
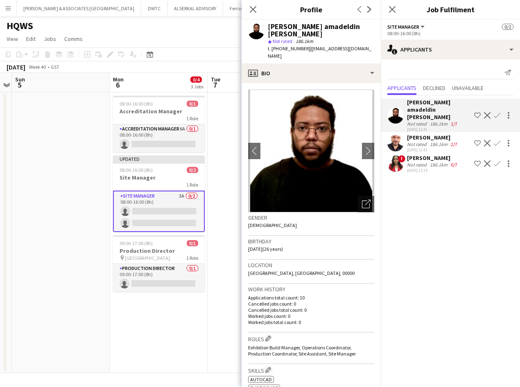
click at [428, 134] on div "[PERSON_NAME]" at bounding box center [433, 137] width 52 height 7
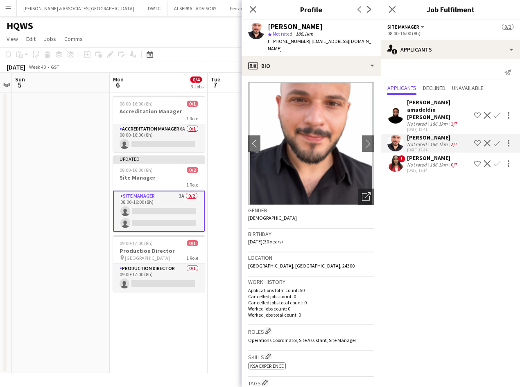
click at [441, 202] on mat-expansion-panel "users2 Applicants Send notification Applicants Declined Unavailable [PERSON_NAM…" at bounding box center [450, 223] width 139 height 328
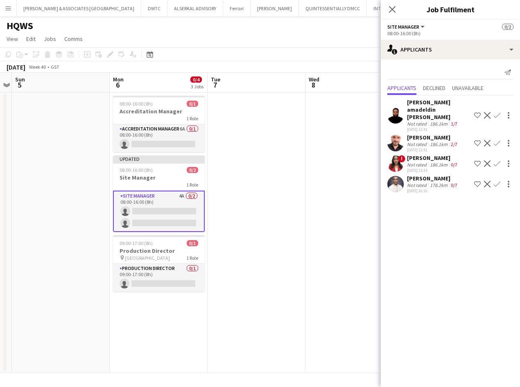
click at [439, 175] on div "[PERSON_NAME]" at bounding box center [433, 178] width 52 height 7
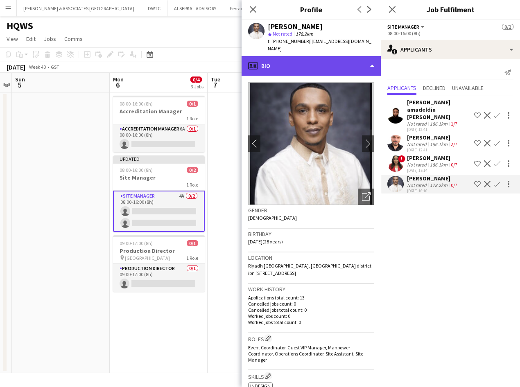
click at [319, 63] on div "profile Bio" at bounding box center [311, 66] width 139 height 20
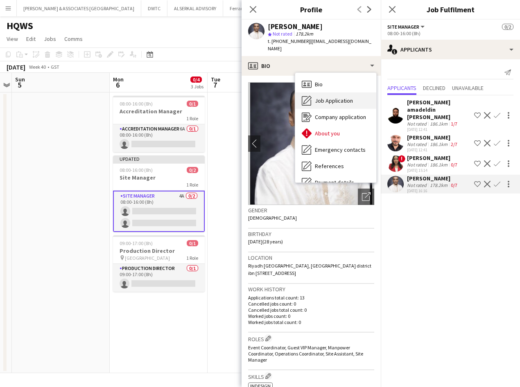
click at [331, 97] on span "Job Application" at bounding box center [334, 100] width 38 height 7
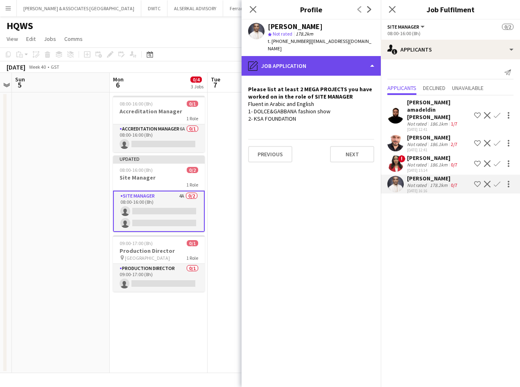
click at [312, 56] on div "pencil4 Job Application" at bounding box center [311, 66] width 139 height 20
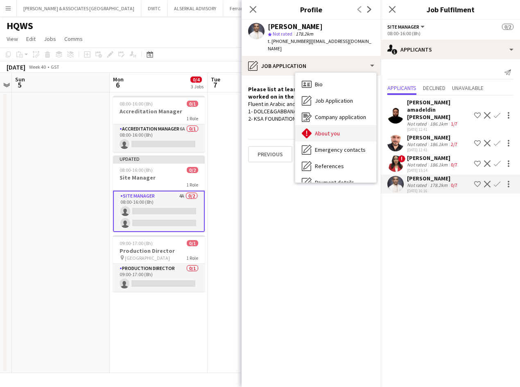
click at [338, 130] on span "About you" at bounding box center [327, 133] width 25 height 7
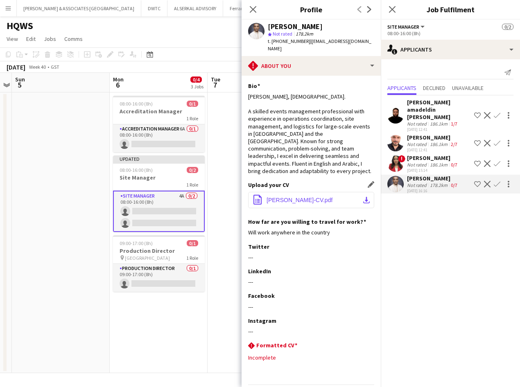
click at [300, 192] on button "office-file-sheet [PERSON_NAME]-CV.pdf download-bottom" at bounding box center [311, 200] width 126 height 16
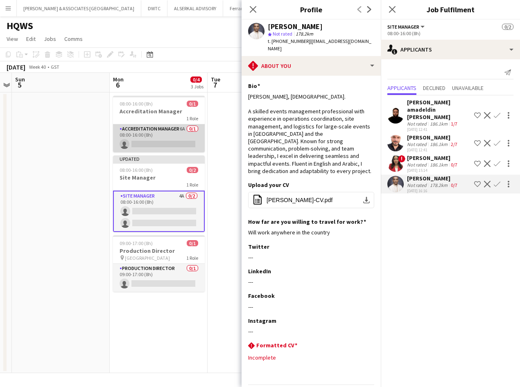
click at [159, 127] on app-card-role "Accreditation Manager 6A 0/1 08:00-16:00 (8h) single-neutral-actions" at bounding box center [159, 138] width 92 height 28
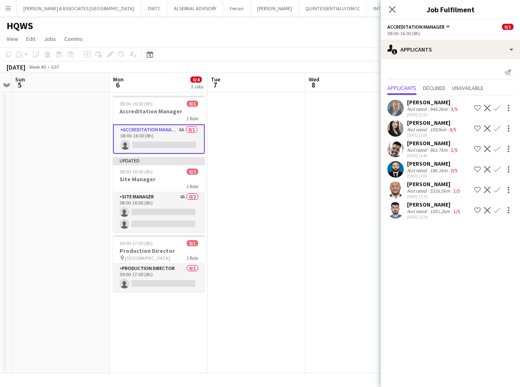
click at [421, 123] on div "[PERSON_NAME]" at bounding box center [432, 122] width 51 height 7
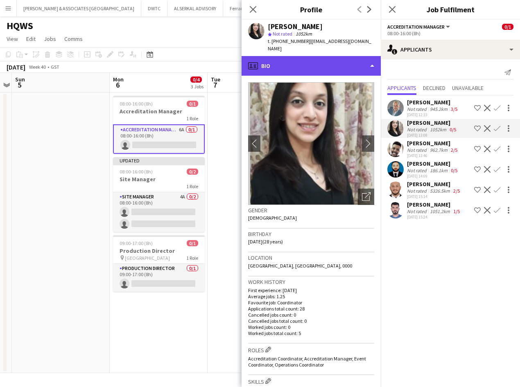
click at [321, 56] on div "profile Bio" at bounding box center [311, 66] width 139 height 20
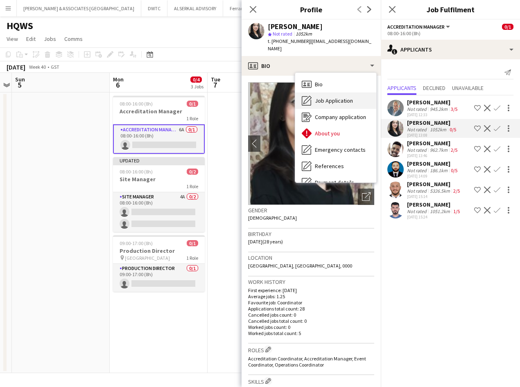
click at [349, 97] on span "Job Application" at bounding box center [334, 100] width 38 height 7
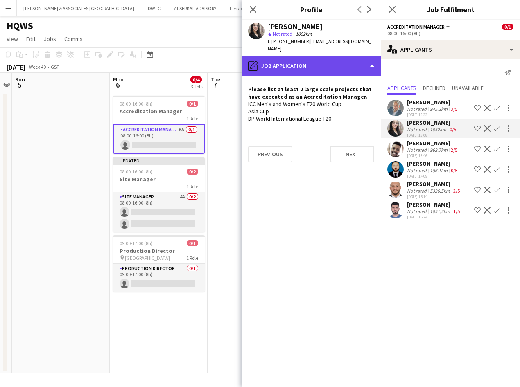
click at [298, 60] on div "pencil4 Job Application" at bounding box center [311, 66] width 139 height 20
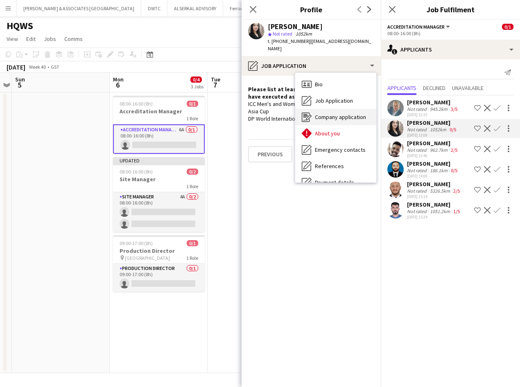
click at [330, 113] on span "Company application" at bounding box center [340, 116] width 51 height 7
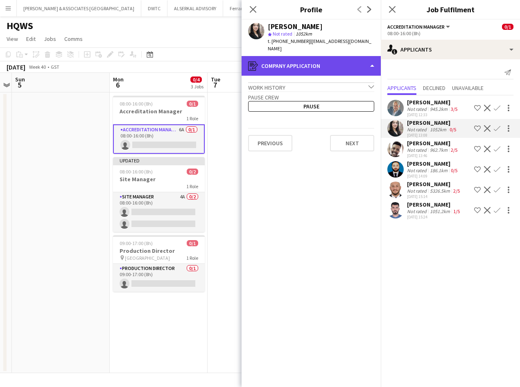
click at [324, 59] on div "register Company application" at bounding box center [311, 66] width 139 height 20
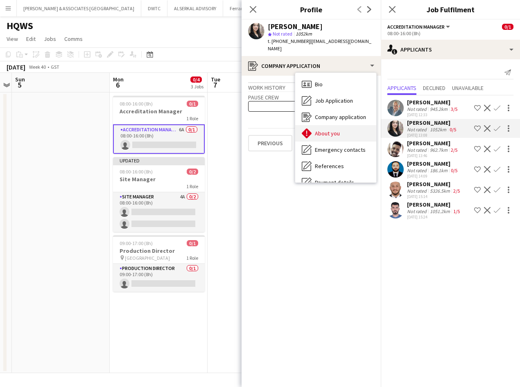
click at [330, 130] on span "About you" at bounding box center [327, 133] width 25 height 7
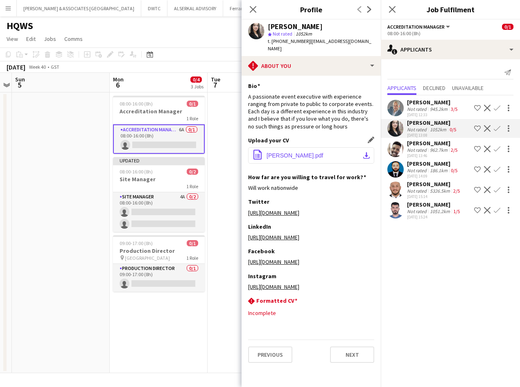
click at [307, 152] on span "[PERSON_NAME].pdf" at bounding box center [295, 155] width 57 height 7
click at [419, 186] on div "[PERSON_NAME]" at bounding box center [434, 184] width 54 height 7
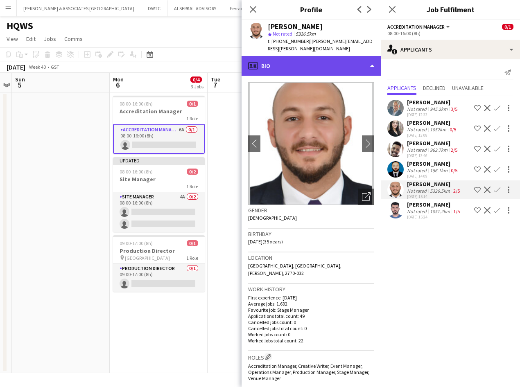
click at [290, 56] on div "profile Bio" at bounding box center [311, 66] width 139 height 20
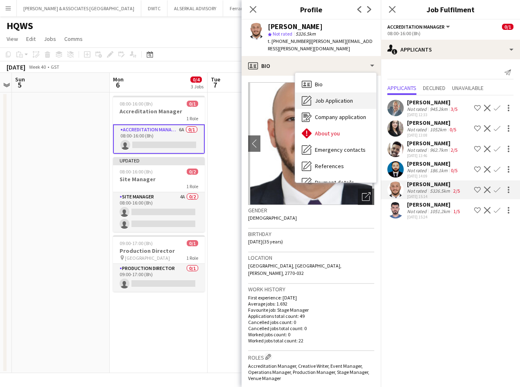
click at [332, 97] on span "Job Application" at bounding box center [334, 100] width 38 height 7
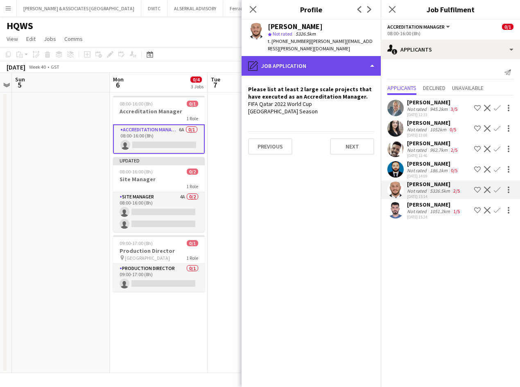
click at [320, 59] on div "pencil4 Job Application" at bounding box center [311, 66] width 139 height 20
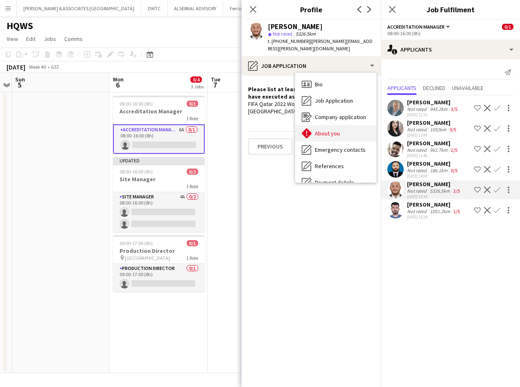
click at [326, 130] on span "About you" at bounding box center [327, 133] width 25 height 7
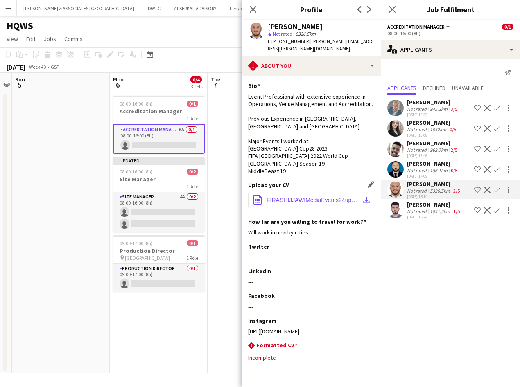
click at [312, 207] on button "office-file-sheet FIRASHIJJAWIMediaEvents24update.pdf download-bottom" at bounding box center [311, 200] width 126 height 16
click at [426, 204] on div "[PERSON_NAME]" at bounding box center [434, 204] width 54 height 7
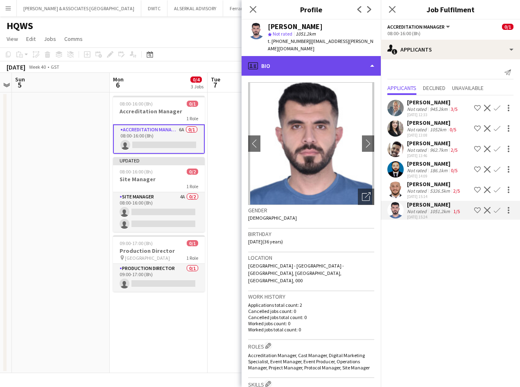
click at [303, 56] on div "profile Bio" at bounding box center [311, 66] width 139 height 20
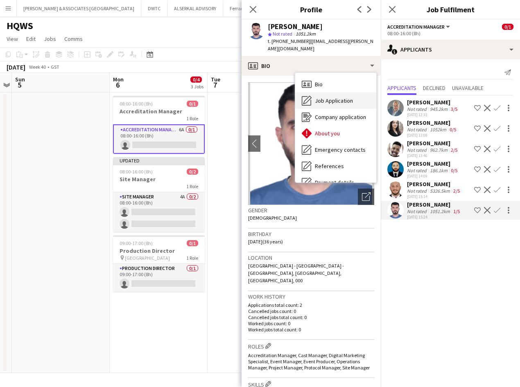
click at [328, 93] on div "Job Application Job Application" at bounding box center [335, 101] width 81 height 16
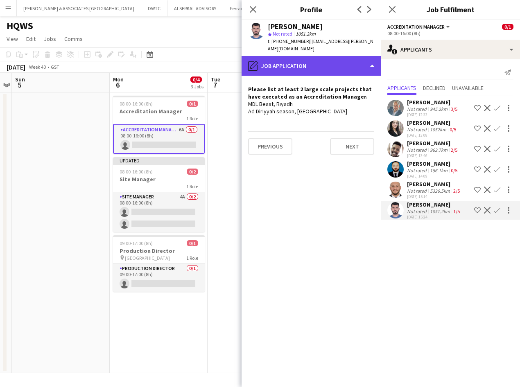
click at [298, 56] on div "pencil4 Job Application" at bounding box center [311, 66] width 139 height 20
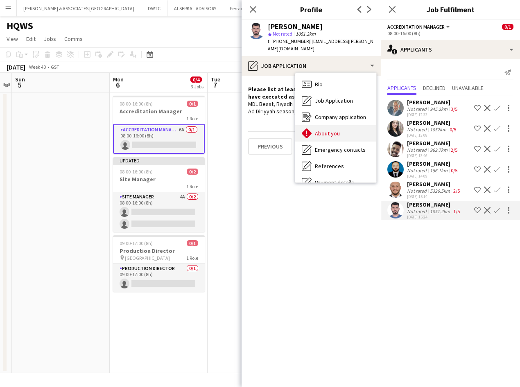
click at [321, 130] on span "About you" at bounding box center [327, 133] width 25 height 7
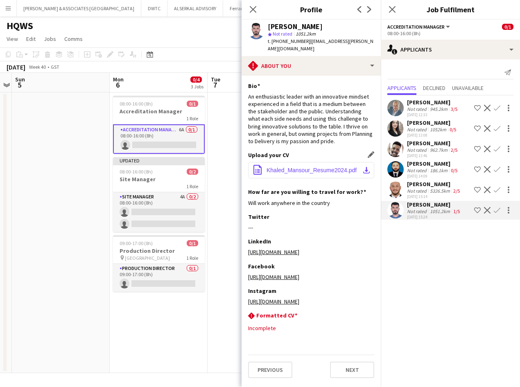
click at [305, 167] on span "Khaled_Mansour_Resume2024.pdf" at bounding box center [312, 170] width 90 height 7
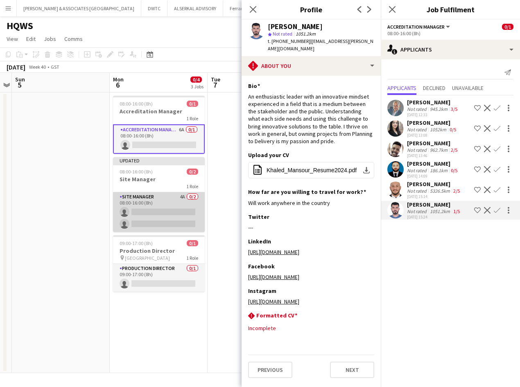
click at [144, 194] on app-card-role "Site Manager 4A 0/2 08:00-16:00 (8h) single-neutral-actions single-neutral-acti…" at bounding box center [159, 212] width 92 height 40
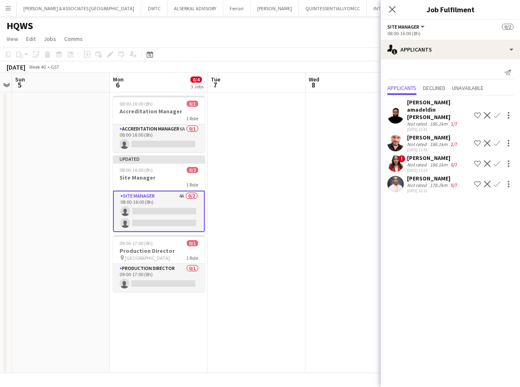
click at [429, 108] on div "[PERSON_NAME] amadeldin [PERSON_NAME]" at bounding box center [439, 110] width 64 height 22
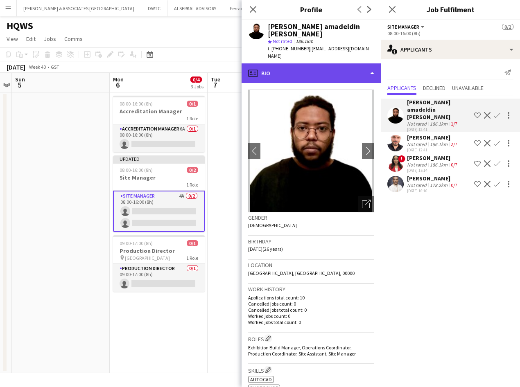
click at [305, 73] on div "profile Bio" at bounding box center [311, 73] width 139 height 20
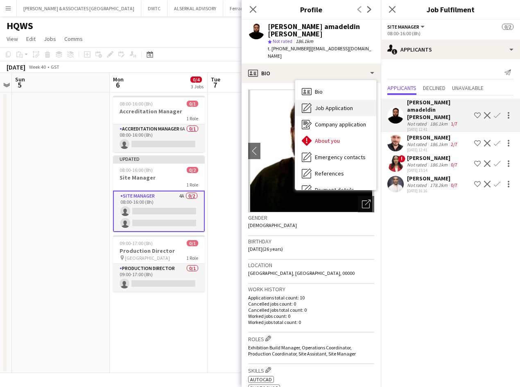
click at [331, 104] on span "Job Application" at bounding box center [334, 107] width 38 height 7
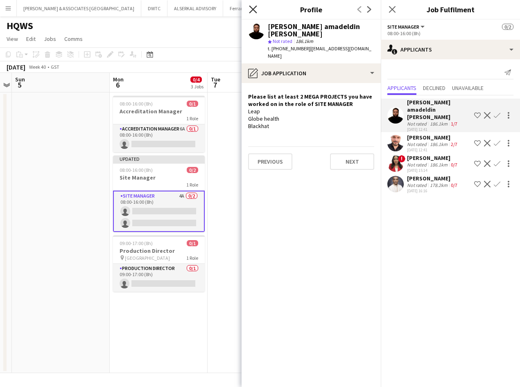
click at [254, 10] on icon at bounding box center [253, 9] width 8 height 8
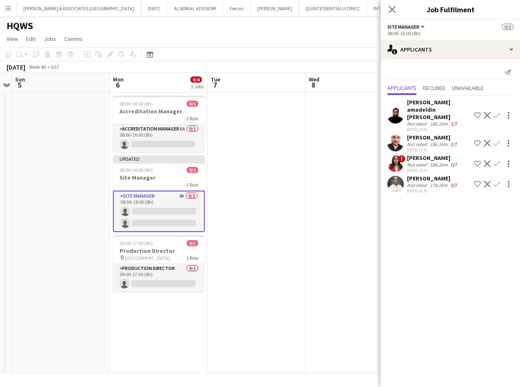
click at [425, 113] on div "[PERSON_NAME] amadeldin [PERSON_NAME]" at bounding box center [439, 110] width 64 height 22
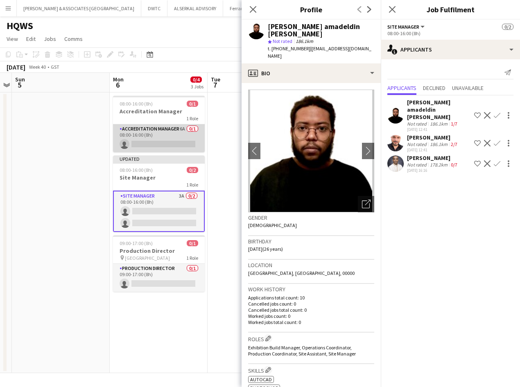
click at [172, 129] on app-card-role "Accreditation Manager 6A 0/1 08:00-16:00 (8h) single-neutral-actions" at bounding box center [159, 138] width 92 height 28
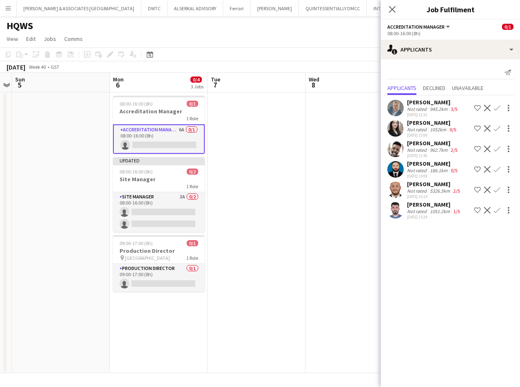
click at [441, 141] on div "[PERSON_NAME]" at bounding box center [433, 143] width 52 height 7
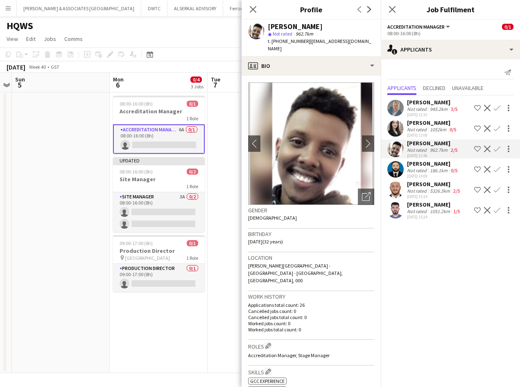
click at [436, 124] on div "[PERSON_NAME]" at bounding box center [432, 122] width 51 height 7
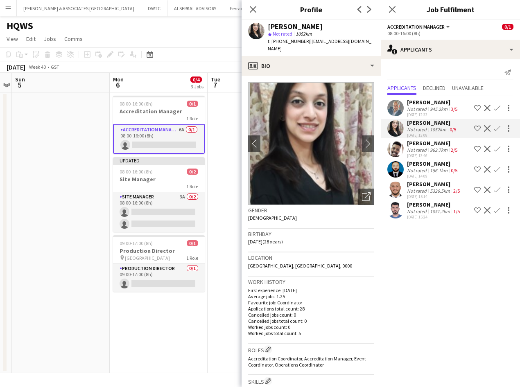
click at [430, 206] on div "[PERSON_NAME]" at bounding box center [434, 204] width 54 height 7
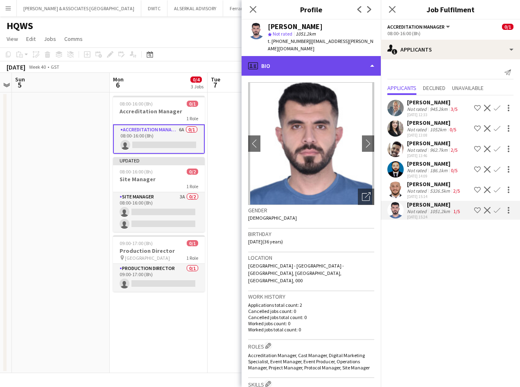
click at [344, 59] on div "profile Bio" at bounding box center [311, 66] width 139 height 20
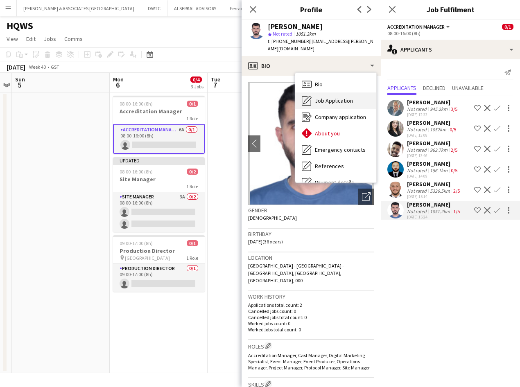
click at [345, 97] on span "Job Application" at bounding box center [334, 100] width 38 height 7
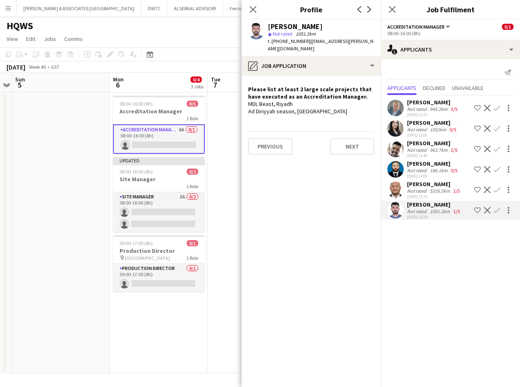
click at [485, 207] on button "Decline" at bounding box center [487, 211] width 10 height 10
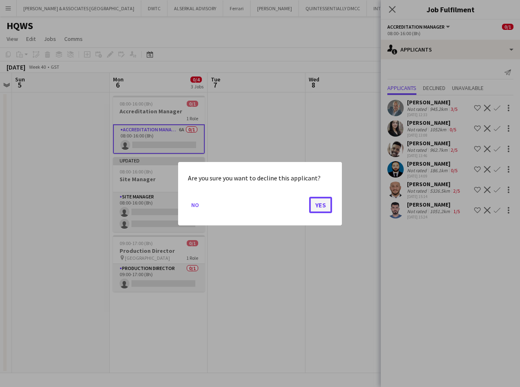
click at [326, 204] on button "Yes" at bounding box center [320, 205] width 23 height 16
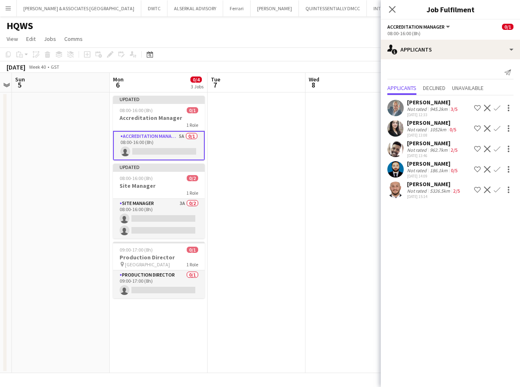
click at [427, 187] on div "[PERSON_NAME]" at bounding box center [434, 184] width 54 height 7
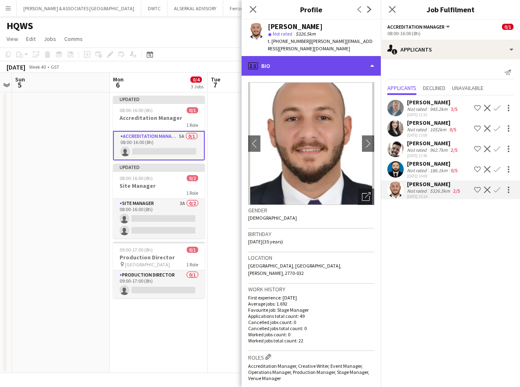
click at [306, 56] on div "profile Bio" at bounding box center [311, 66] width 139 height 20
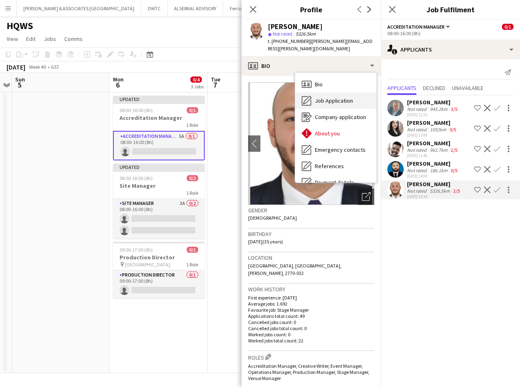
click at [324, 99] on div "Job Application Job Application" at bounding box center [335, 101] width 81 height 16
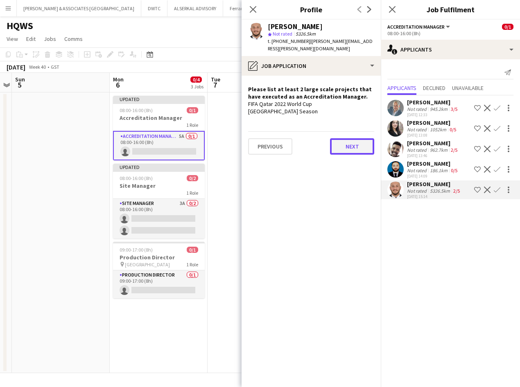
click at [348, 143] on button "Next" at bounding box center [352, 146] width 44 height 16
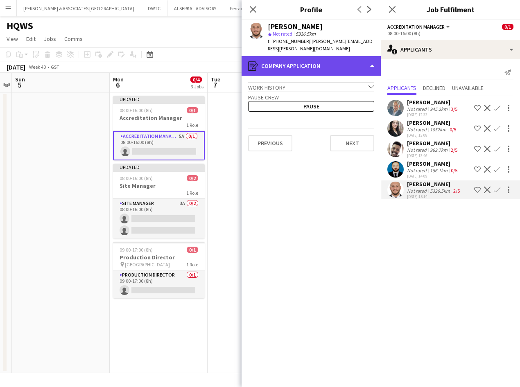
click at [306, 61] on div "register Company application" at bounding box center [311, 66] width 139 height 20
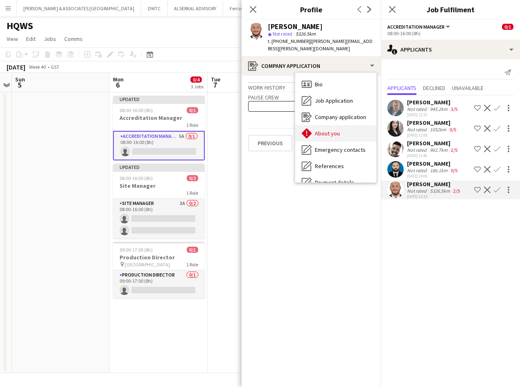
click at [326, 130] on span "About you" at bounding box center [327, 133] width 25 height 7
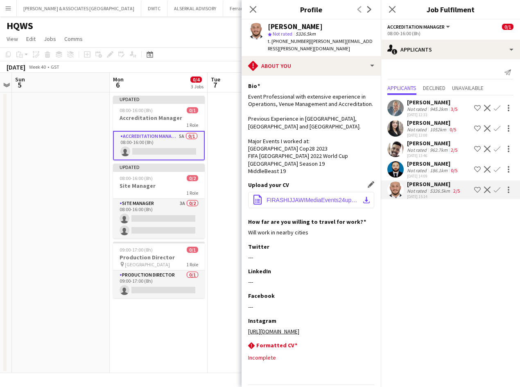
click at [313, 197] on button "office-file-sheet FIRASHIJJAWIMediaEvents24update.pdf download-bottom" at bounding box center [311, 200] width 126 height 16
click at [425, 185] on div "[PERSON_NAME]" at bounding box center [434, 184] width 54 height 7
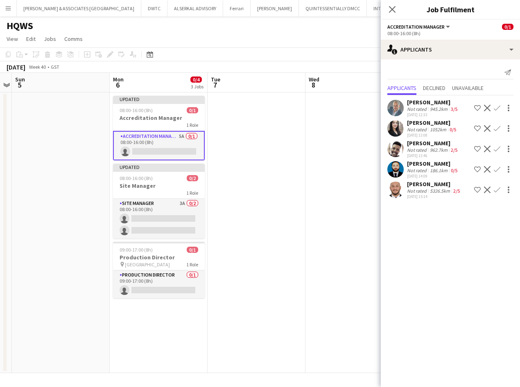
click at [425, 185] on div "[PERSON_NAME]" at bounding box center [434, 184] width 54 height 7
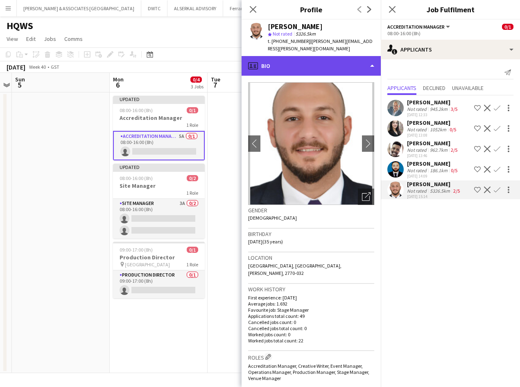
click at [290, 60] on div "profile Bio" at bounding box center [311, 66] width 139 height 20
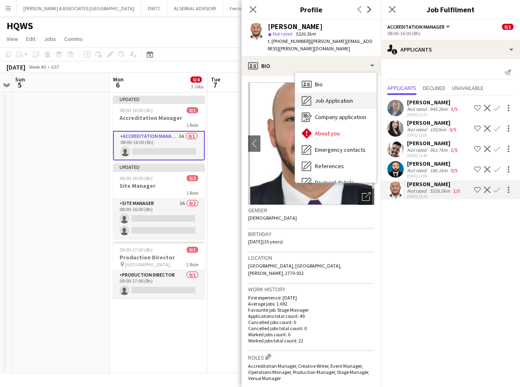
click at [323, 93] on div "Job Application Job Application" at bounding box center [335, 101] width 81 height 16
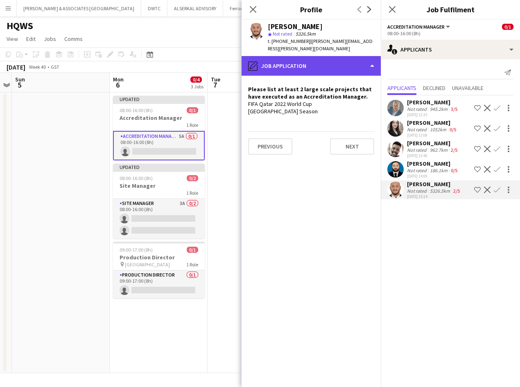
click at [295, 65] on div "pencil4 Job Application" at bounding box center [311, 66] width 139 height 20
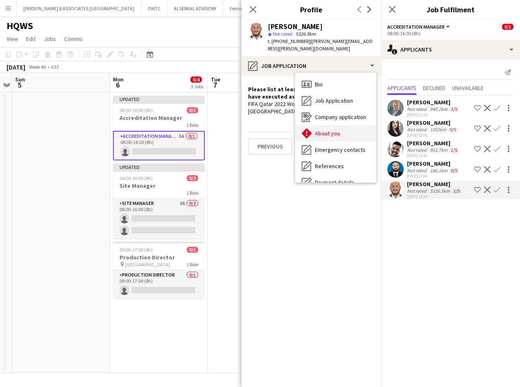
click at [315, 130] on div "About you About you" at bounding box center [335, 133] width 81 height 16
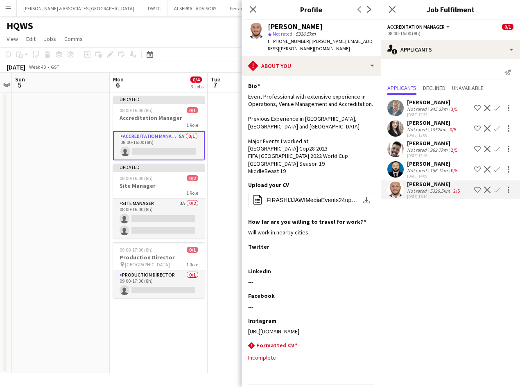
click at [431, 103] on div "[PERSON_NAME]" at bounding box center [433, 102] width 52 height 7
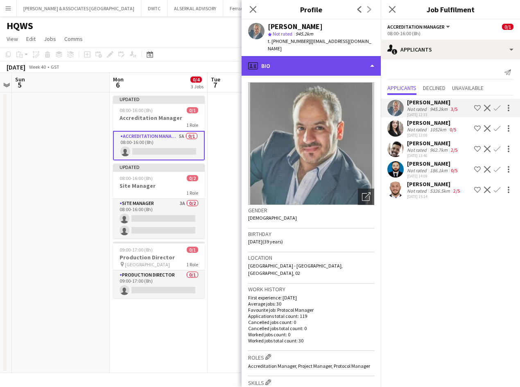
click at [292, 63] on div "profile Bio" at bounding box center [311, 66] width 139 height 20
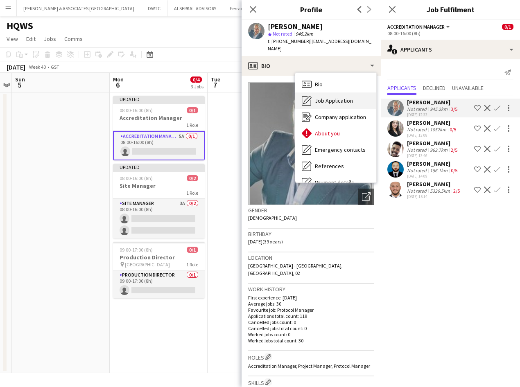
click at [335, 97] on span "Job Application" at bounding box center [334, 100] width 38 height 7
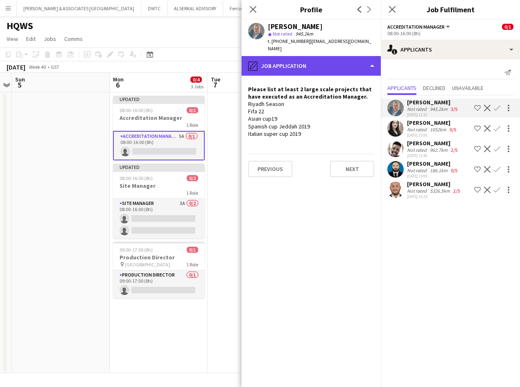
click at [332, 62] on div "pencil4 Job Application" at bounding box center [311, 66] width 139 height 20
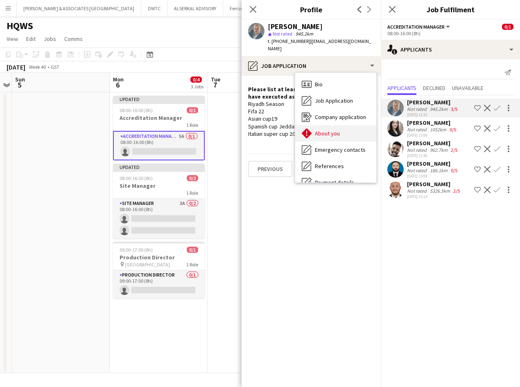
click at [336, 125] on div "About you About you" at bounding box center [335, 133] width 81 height 16
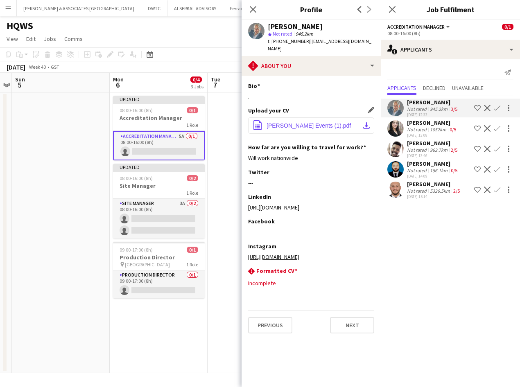
click at [335, 123] on button "office-file-sheet [PERSON_NAME] Events (1).pdf download-bottom" at bounding box center [311, 126] width 126 height 16
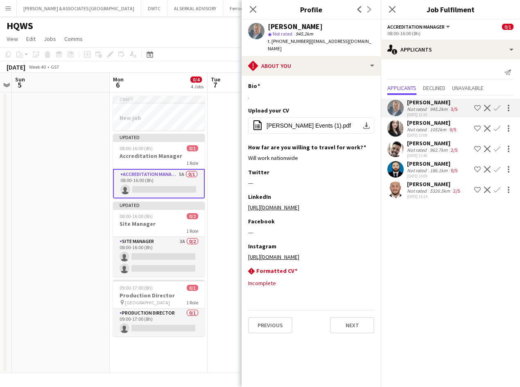
click at [9, 10] on app-icon "Menu" at bounding box center [8, 8] width 7 height 7
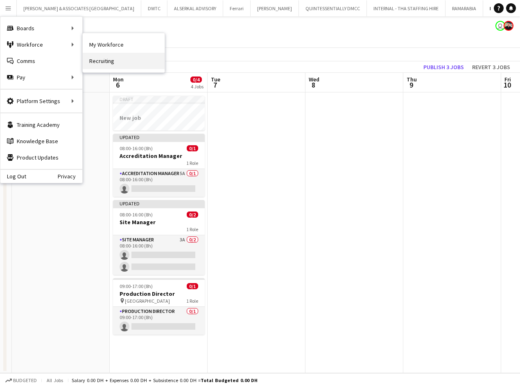
click at [129, 58] on link "Recruiting" at bounding box center [124, 61] width 82 height 16
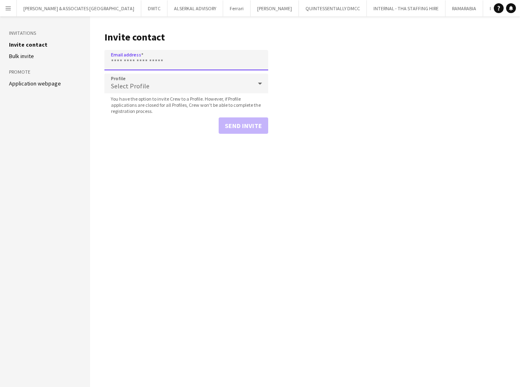
click at [147, 59] on input "Email address" at bounding box center [186, 60] width 164 height 20
paste input "**********"
type input "**********"
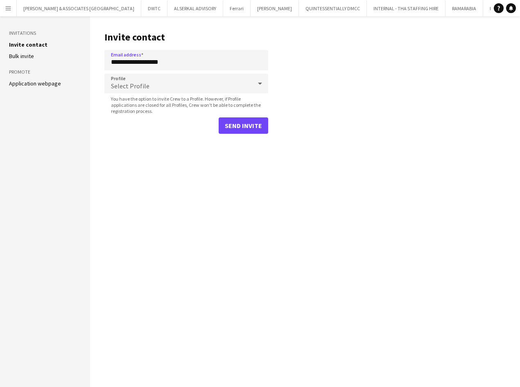
click at [203, 79] on div "Select Profile" at bounding box center [177, 84] width 147 height 20
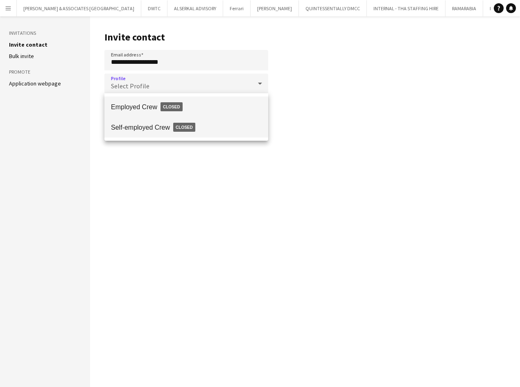
click at [146, 127] on span "Self-employed Crew Closed" at bounding box center [186, 127] width 151 height 19
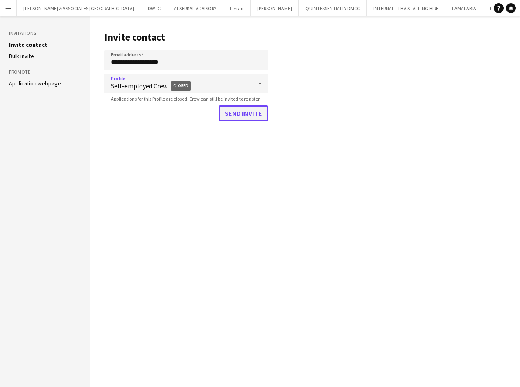
click at [238, 117] on button "Send invite" at bounding box center [244, 113] width 50 height 16
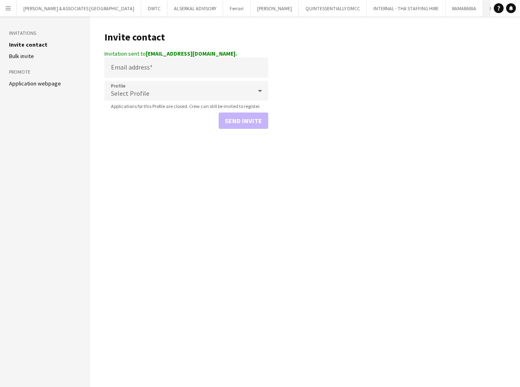
click at [483, 7] on button "HQWS Close" at bounding box center [496, 8] width 27 height 16
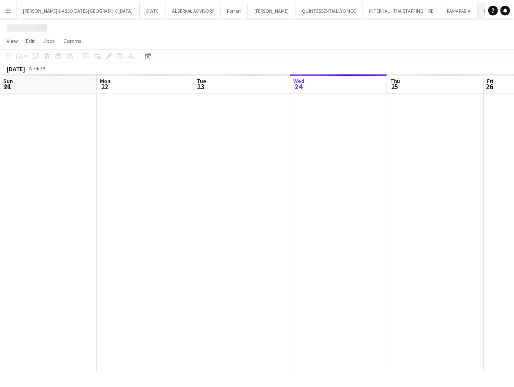
scroll to position [0, 196]
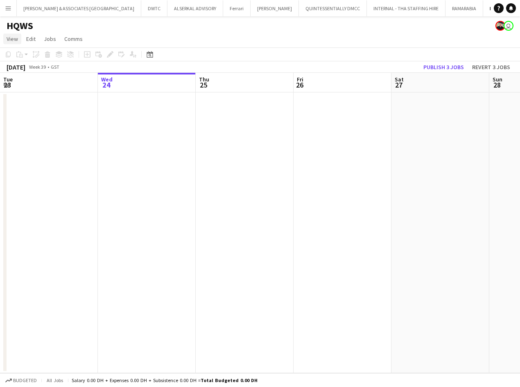
click at [14, 36] on span "View" at bounding box center [12, 38] width 11 height 7
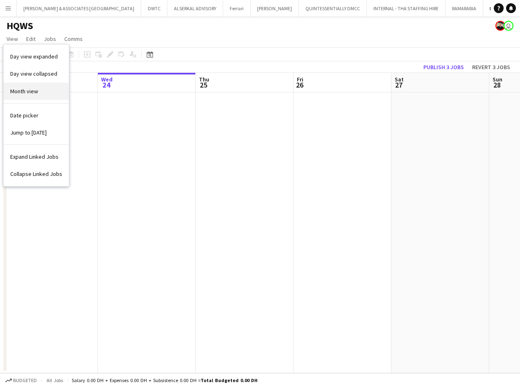
click at [29, 91] on span "Month view" at bounding box center [24, 91] width 28 height 7
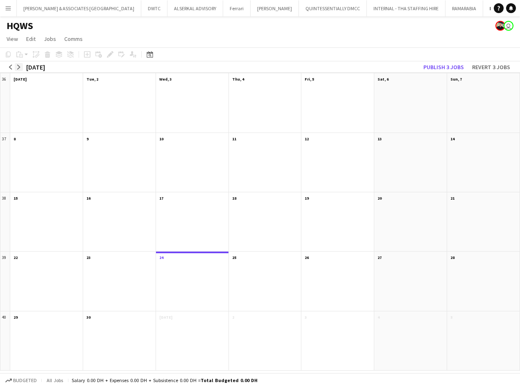
click at [17, 66] on app-icon "arrow-right" at bounding box center [18, 67] width 5 height 5
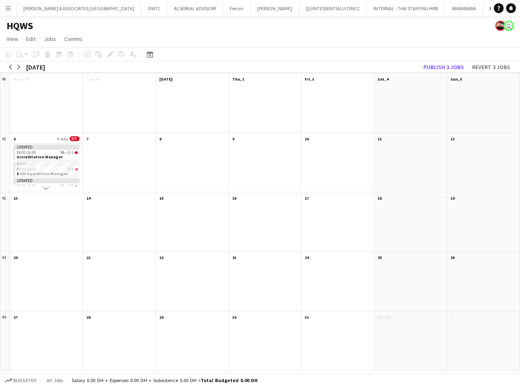
click at [39, 137] on app-month-view-date-header "6 4 Jobs 0/5" at bounding box center [46, 138] width 72 height 10
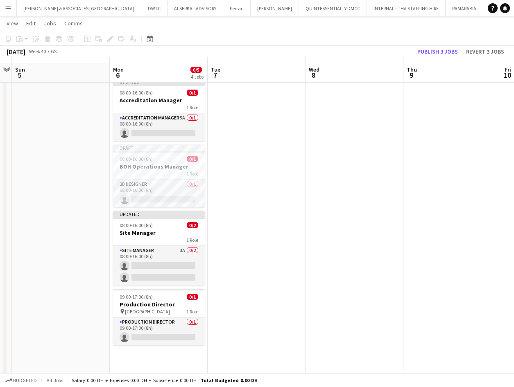
scroll to position [23, 0]
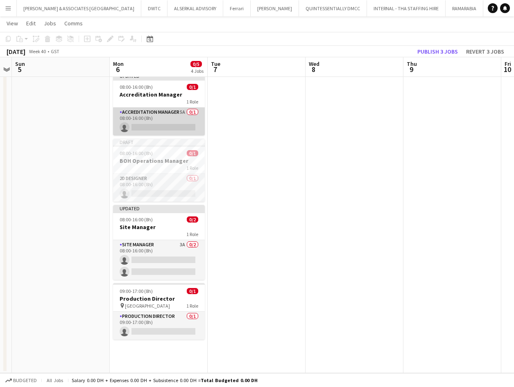
click at [155, 111] on app-card-role "Accreditation Manager 5A 0/1 08:00-16:00 (8h) single-neutral-actions" at bounding box center [159, 122] width 92 height 28
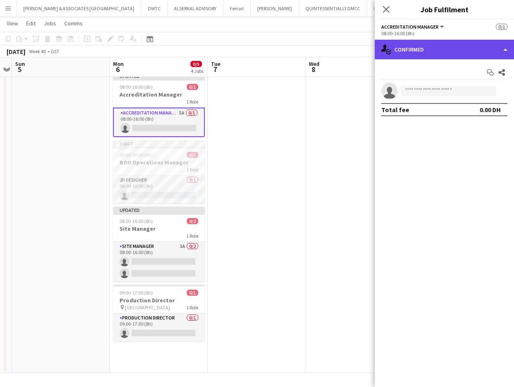
click at [439, 53] on div "single-neutral-actions-check-2 Confirmed" at bounding box center [444, 50] width 139 height 20
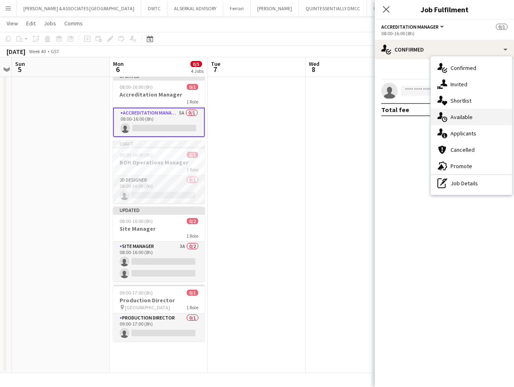
click at [482, 121] on div "single-neutral-actions-upload Available" at bounding box center [471, 117] width 81 height 16
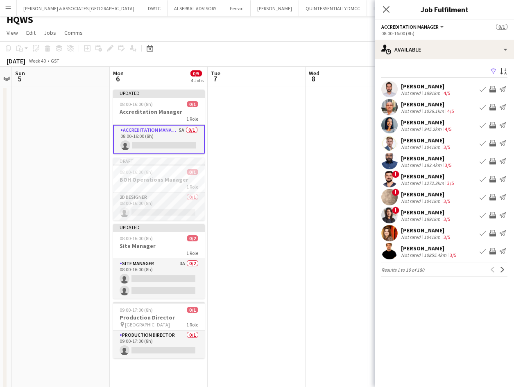
scroll to position [0, 0]
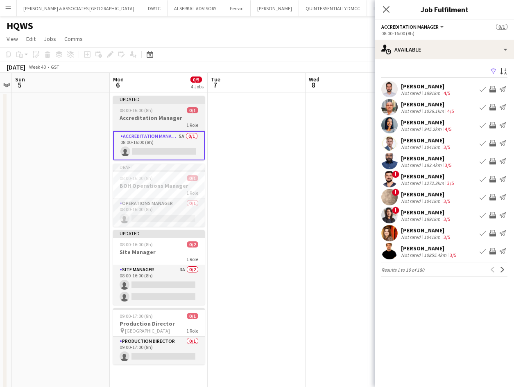
click at [158, 121] on h3 "Accreditation Manager" at bounding box center [159, 117] width 92 height 7
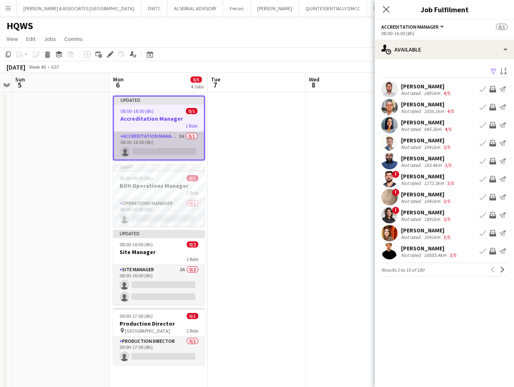
click at [158, 143] on app-card-role "Accreditation Manager 5A 0/1 08:00-16:00 (8h) single-neutral-actions" at bounding box center [159, 146] width 90 height 28
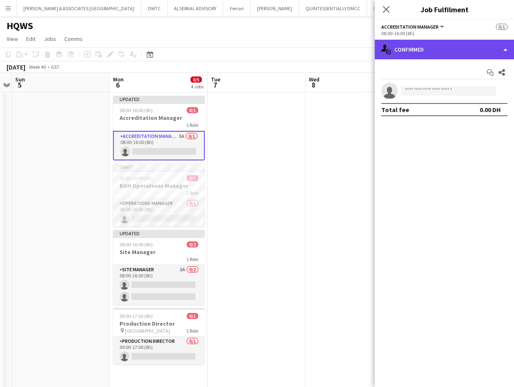
click at [415, 50] on div "single-neutral-actions-check-2 Confirmed" at bounding box center [444, 50] width 139 height 20
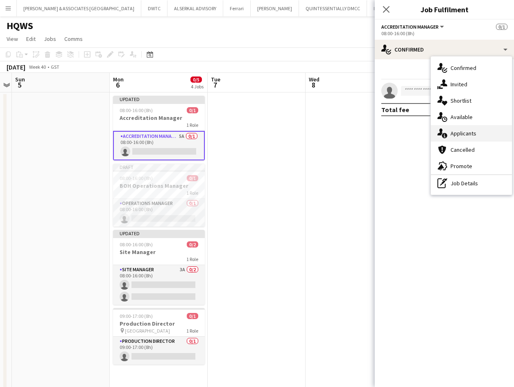
click at [484, 132] on div "single-neutral-actions-information Applicants" at bounding box center [471, 133] width 81 height 16
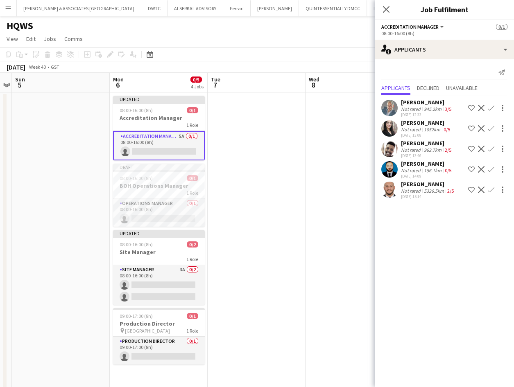
click at [421, 107] on div "Not rated" at bounding box center [411, 109] width 21 height 6
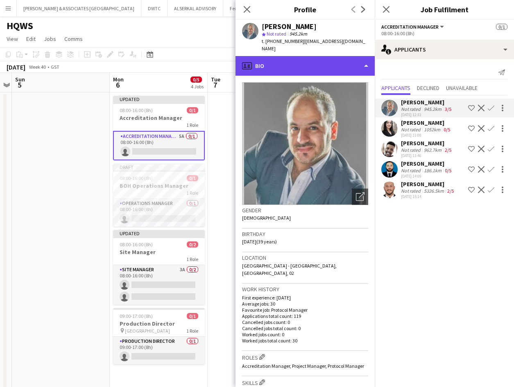
click at [308, 56] on div "profile Bio" at bounding box center [304, 66] width 139 height 20
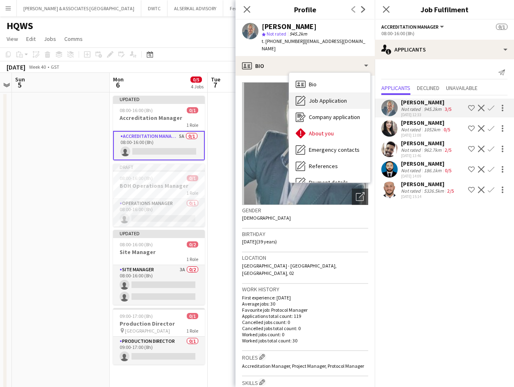
click at [333, 97] on span "Job Application" at bounding box center [328, 100] width 38 height 7
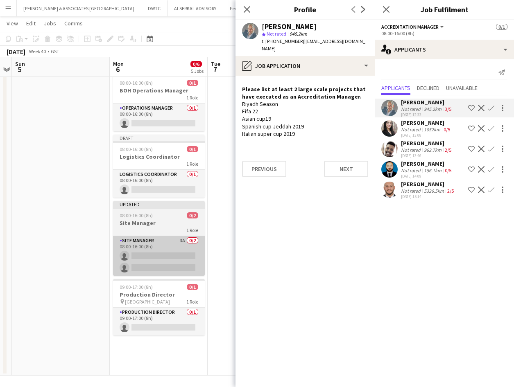
scroll to position [97, 0]
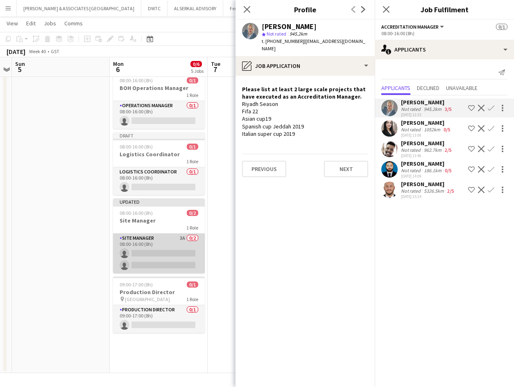
click at [158, 240] on app-card-role "Site Manager 3A 0/2 08:00-16:00 (8h) single-neutral-actions single-neutral-acti…" at bounding box center [159, 254] width 92 height 40
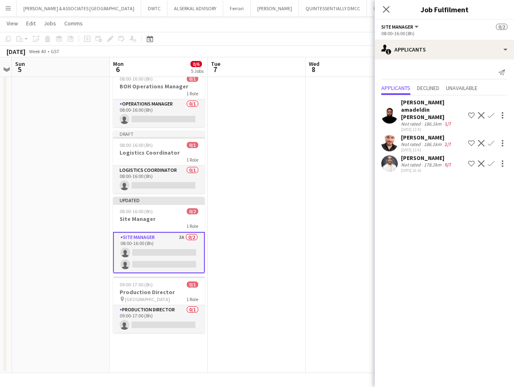
click at [417, 154] on div "[PERSON_NAME]" at bounding box center [427, 157] width 52 height 7
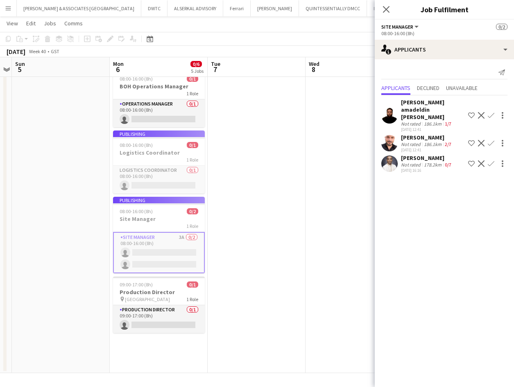
scroll to position [77, 0]
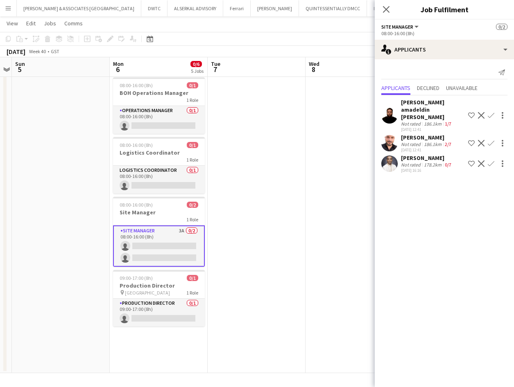
click at [418, 154] on div "[PERSON_NAME]" at bounding box center [427, 157] width 52 height 7
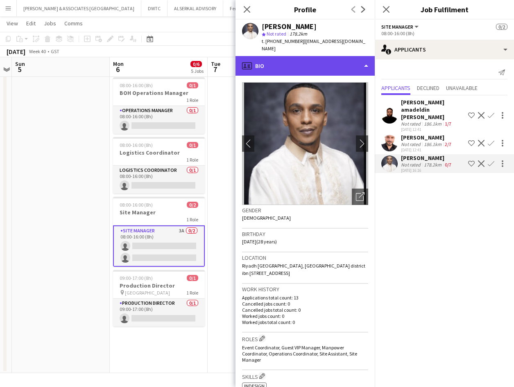
click at [309, 57] on div "profile Bio" at bounding box center [304, 66] width 139 height 20
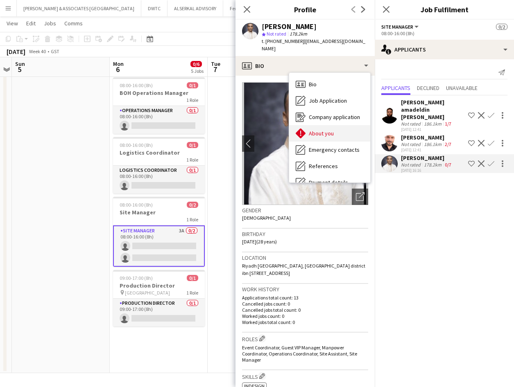
click at [321, 130] on span "About you" at bounding box center [321, 133] width 25 height 7
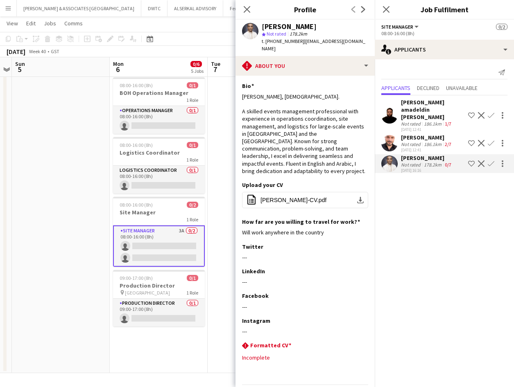
click at [6, 8] on app-icon "Menu" at bounding box center [8, 8] width 7 height 7
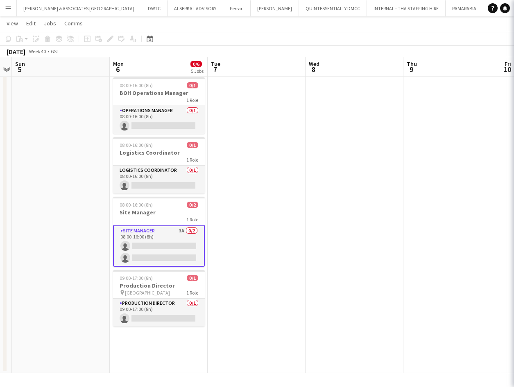
scroll to position [71, 0]
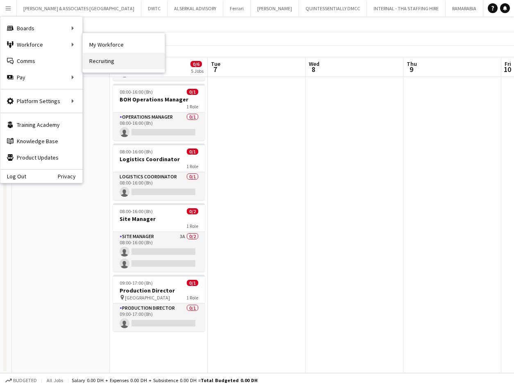
click at [109, 60] on link "Recruiting" at bounding box center [124, 61] width 82 height 16
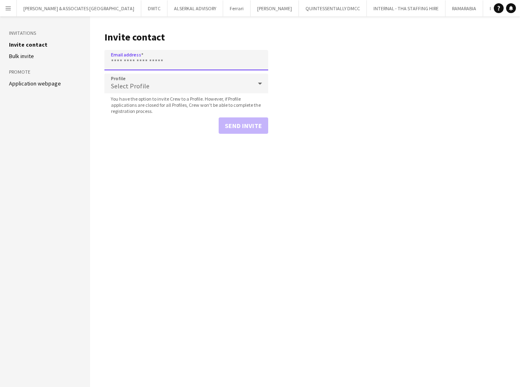
paste input "**********"
type input "**********"
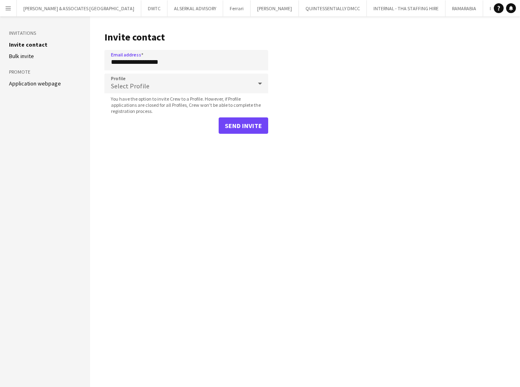
click at [137, 79] on div "Select Profile" at bounding box center [177, 84] width 147 height 20
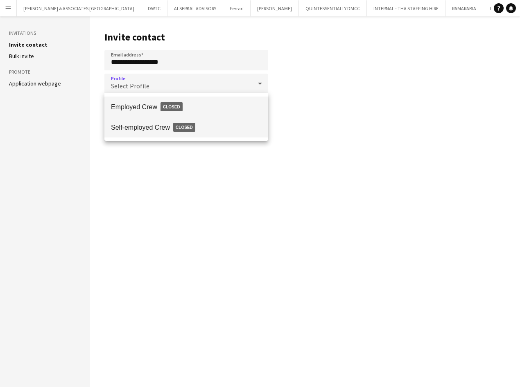
click at [141, 130] on span "Self-employed Crew Closed" at bounding box center [186, 127] width 151 height 19
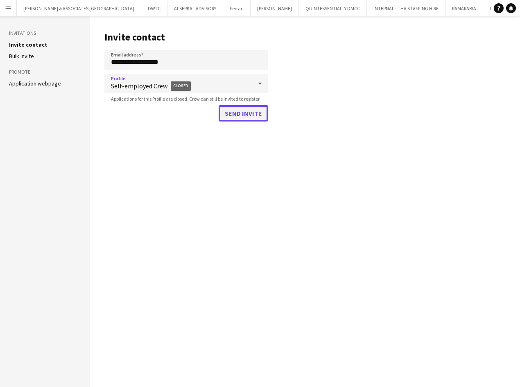
click at [251, 114] on button "Send invite" at bounding box center [244, 113] width 50 height 16
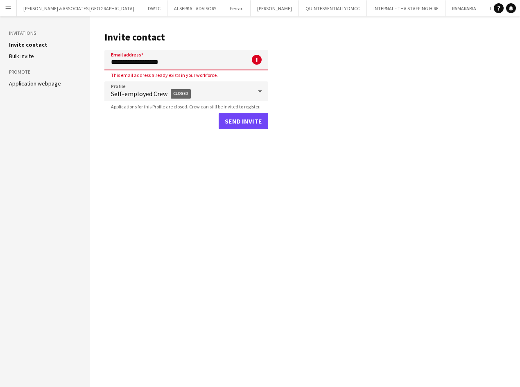
click at [361, 153] on main "**********" at bounding box center [305, 201] width 430 height 371
click at [9, 6] on app-icon "Menu" at bounding box center [8, 8] width 7 height 7
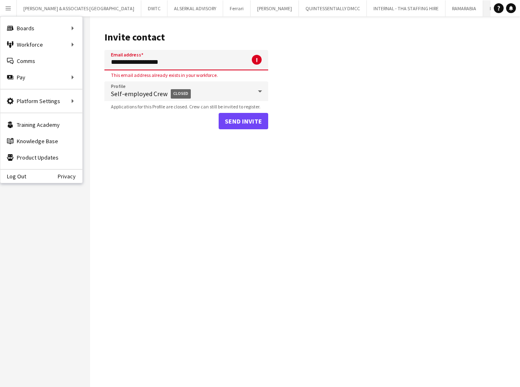
click at [483, 13] on button "HQWS Close" at bounding box center [496, 8] width 27 height 16
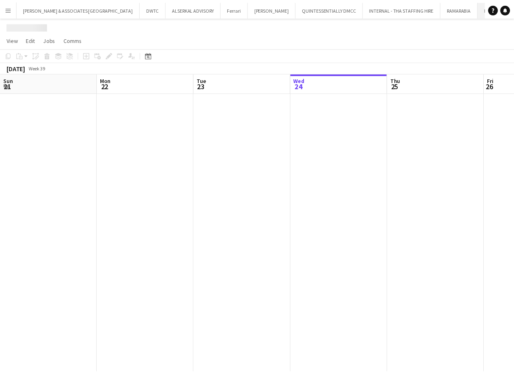
scroll to position [0, 196]
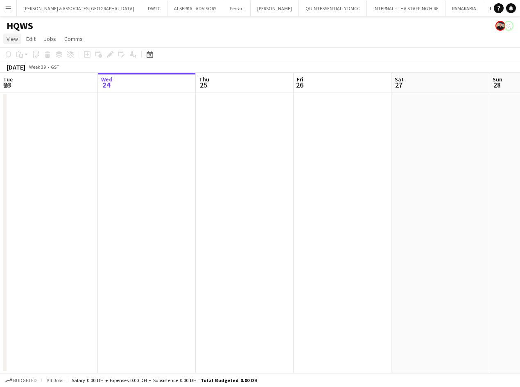
click at [14, 43] on link "View" at bounding box center [12, 39] width 18 height 11
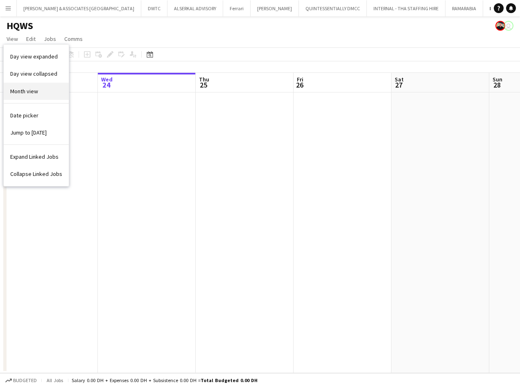
click at [22, 91] on span "Month view" at bounding box center [24, 91] width 28 height 7
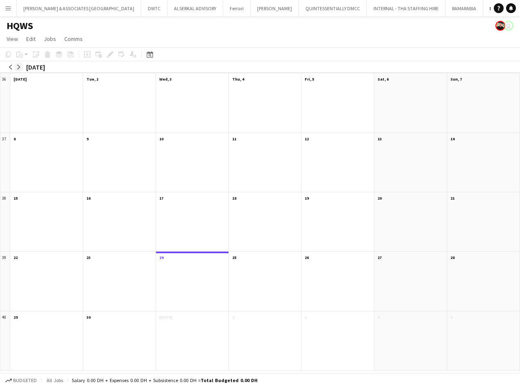
click at [18, 66] on app-icon "arrow-right" at bounding box center [18, 67] width 5 height 5
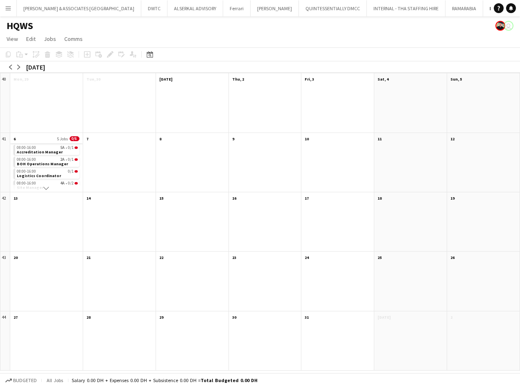
click at [40, 139] on app-month-view-date-header "6 5 Jobs 0/6" at bounding box center [46, 138] width 72 height 10
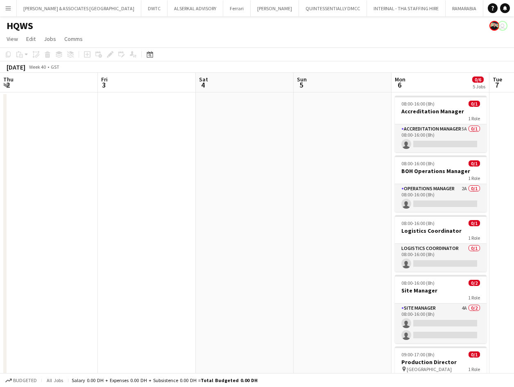
scroll to position [0, 282]
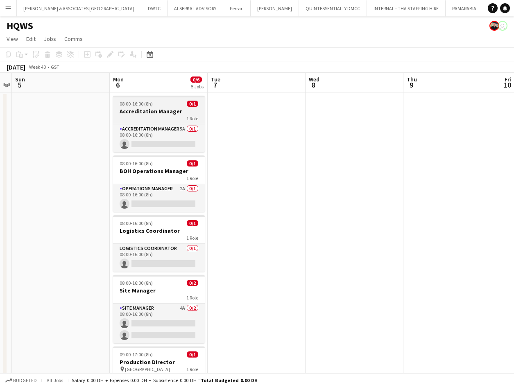
click at [154, 112] on h3 "Accreditation Manager" at bounding box center [159, 111] width 92 height 7
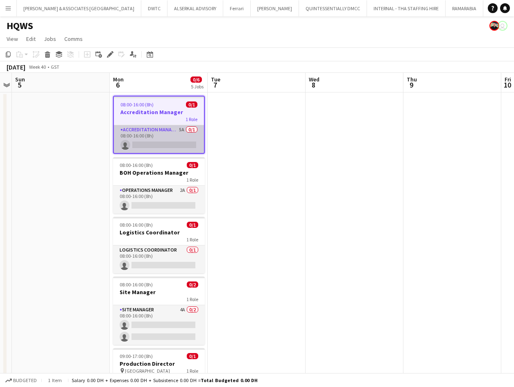
click at [156, 135] on app-card-role "Accreditation Manager 5A 0/1 08:00-16:00 (8h) single-neutral-actions" at bounding box center [159, 139] width 90 height 28
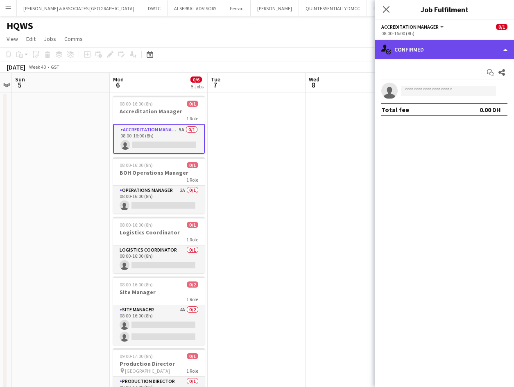
click at [412, 46] on div "single-neutral-actions-check-2 Confirmed" at bounding box center [444, 50] width 139 height 20
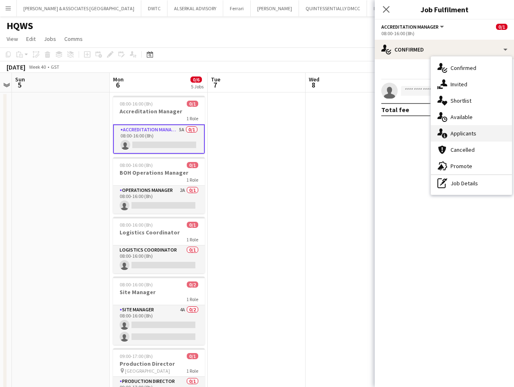
click at [460, 132] on span "Applicants" at bounding box center [463, 133] width 26 height 7
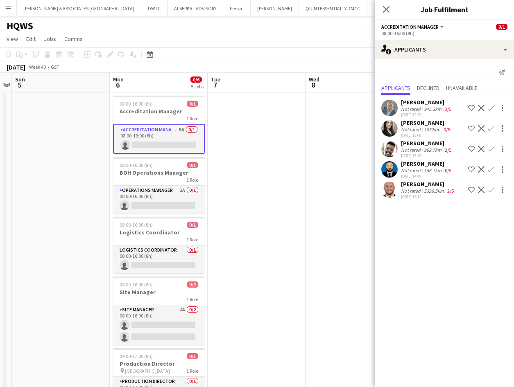
click at [413, 163] on div "[PERSON_NAME]" at bounding box center [427, 163] width 52 height 7
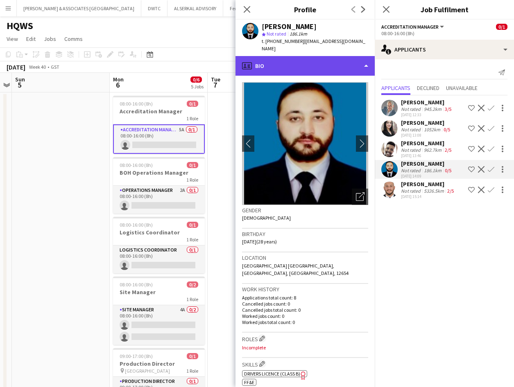
click at [292, 56] on div "profile Bio" at bounding box center [304, 66] width 139 height 20
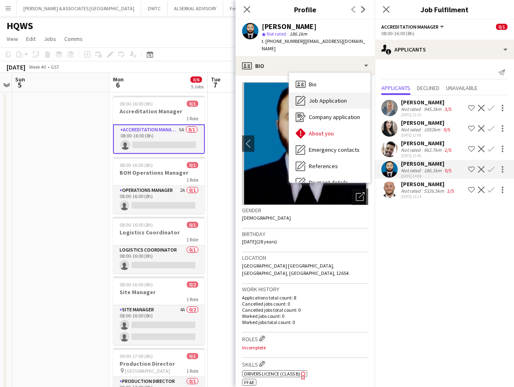
click at [323, 97] on span "Job Application" at bounding box center [328, 100] width 38 height 7
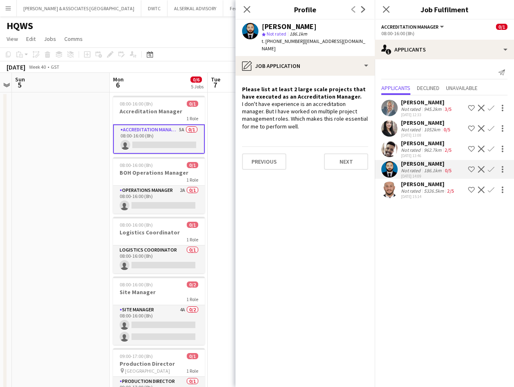
click at [480, 170] on app-icon "Decline" at bounding box center [481, 169] width 7 height 7
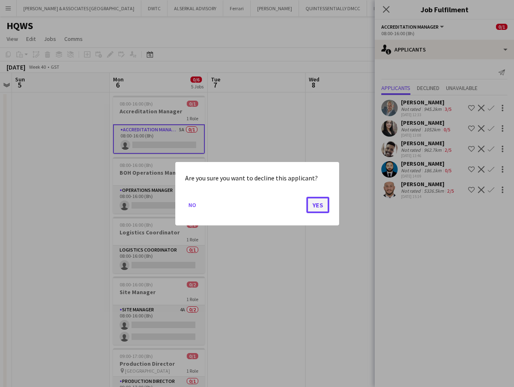
click at [321, 201] on button "Yes" at bounding box center [317, 205] width 23 height 16
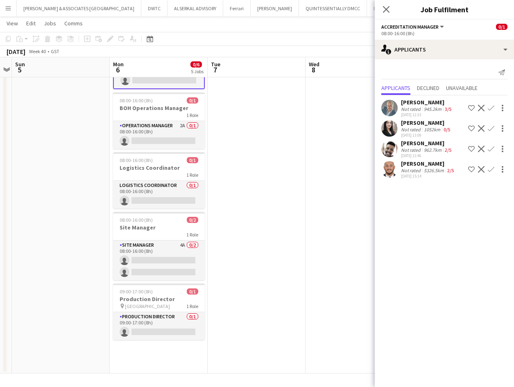
scroll to position [71, 0]
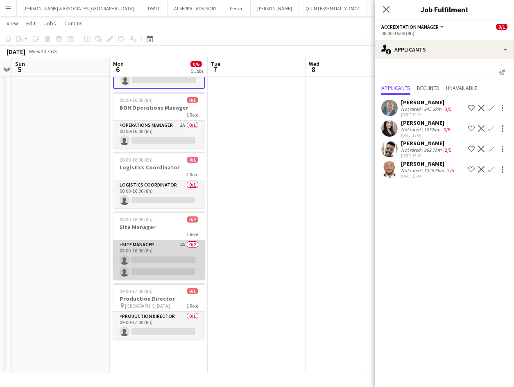
click at [167, 248] on app-card-role "Site Manager 4A 0/2 08:00-16:00 (8h) single-neutral-actions single-neutral-acti…" at bounding box center [159, 260] width 92 height 40
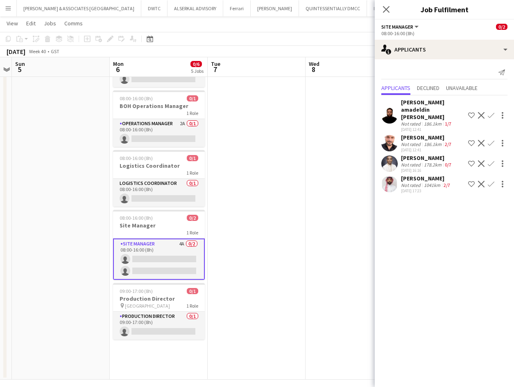
click at [408, 258] on mat-expansion-panel "users2 Applicants Send notification Applicants Declined Unavailable [PERSON_NAM…" at bounding box center [444, 223] width 139 height 328
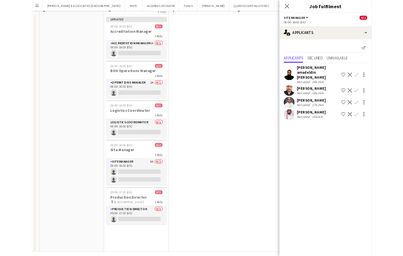
scroll to position [0, 0]
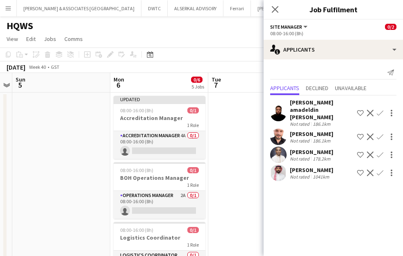
drag, startPoint x: 77, startPoint y: 111, endPoint x: 95, endPoint y: 106, distance: 18.8
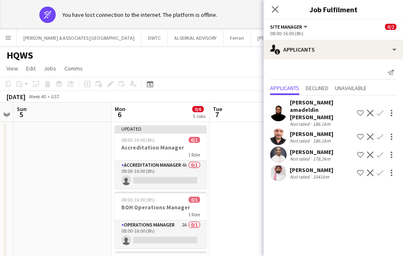
drag, startPoint x: 260, startPoint y: 189, endPoint x: 297, endPoint y: 182, distance: 37.0
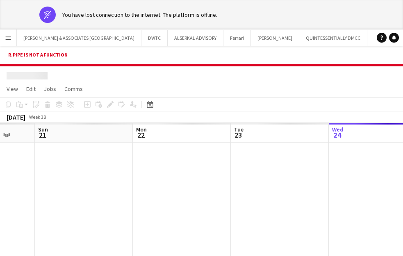
scroll to position [0, 267]
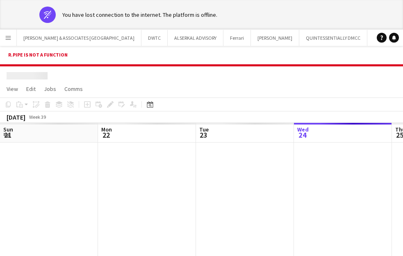
scroll to position [0, 196]
drag, startPoint x: 366, startPoint y: 128, endPoint x: 376, endPoint y: 100, distance: 30.4
